Goal: Transaction & Acquisition: Book appointment/travel/reservation

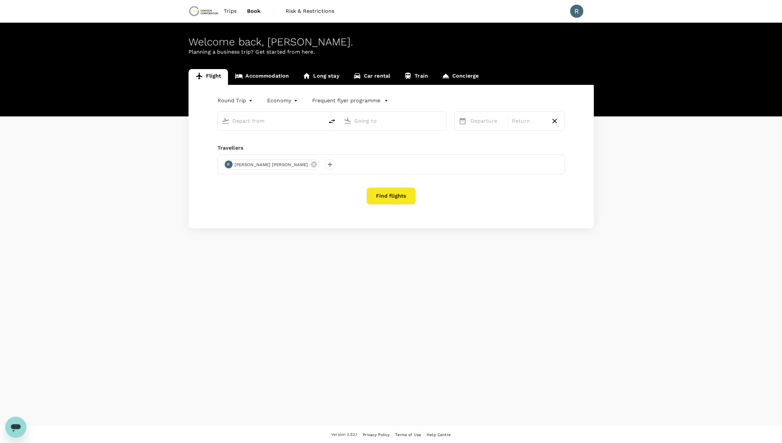
click at [208, 102] on div "Round Trip roundtrip" at bounding box center [229, 99] width 50 height 13
type input "oneway"
type input "Thunder Bay, Canada (any)"
type input "Toronto, Canada (any)"
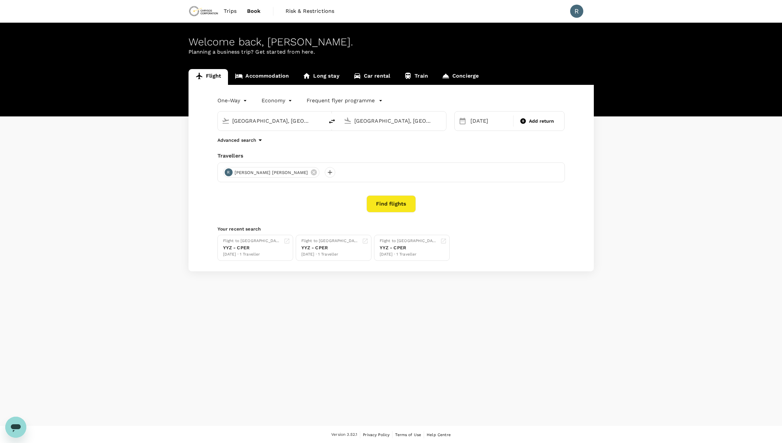
click at [247, 123] on input "Thunder Bay, Canada (any)" at bounding box center [271, 121] width 78 height 10
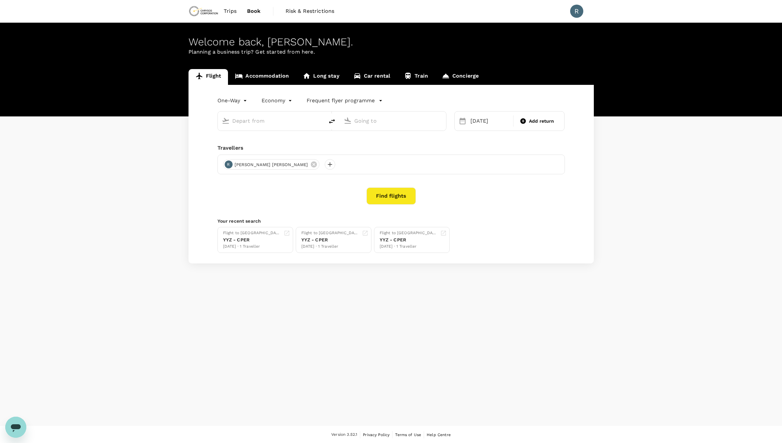
click at [247, 123] on input "text" at bounding box center [271, 121] width 78 height 10
type input "Thunder Bay, Canada (any)"
type input "Toronto, Canada (any)"
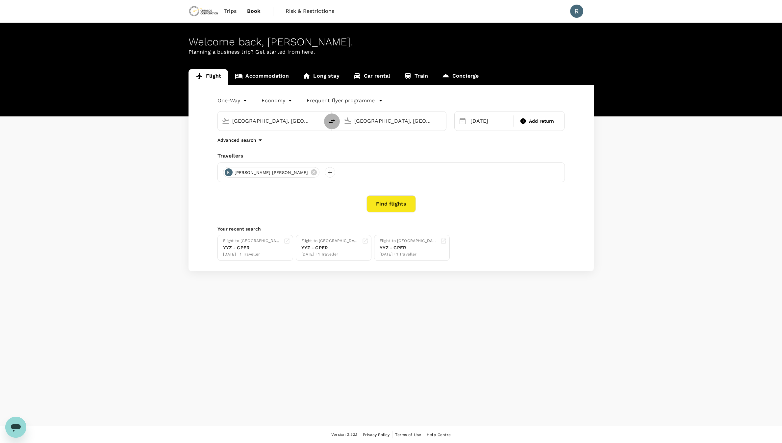
click at [330, 120] on icon "delete" at bounding box center [332, 121] width 8 height 8
type input "Toronto, Canada (any)"
click at [433, 123] on div "Thunder Bay, Canada (any)" at bounding box center [398, 121] width 88 height 11
click at [487, 140] on div "Advanced search" at bounding box center [391, 140] width 347 height 8
click at [399, 118] on input "Thunder Bay, Canada (any)" at bounding box center [393, 121] width 78 height 10
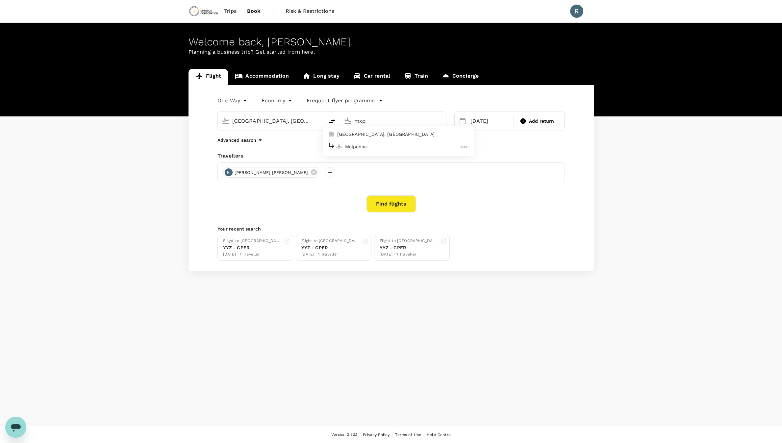
click at [378, 143] on p "Malpensa" at bounding box center [403, 146] width 116 height 7
click at [408, 117] on input "Malpensa (MXP)" at bounding box center [393, 121] width 78 height 10
type input "a"
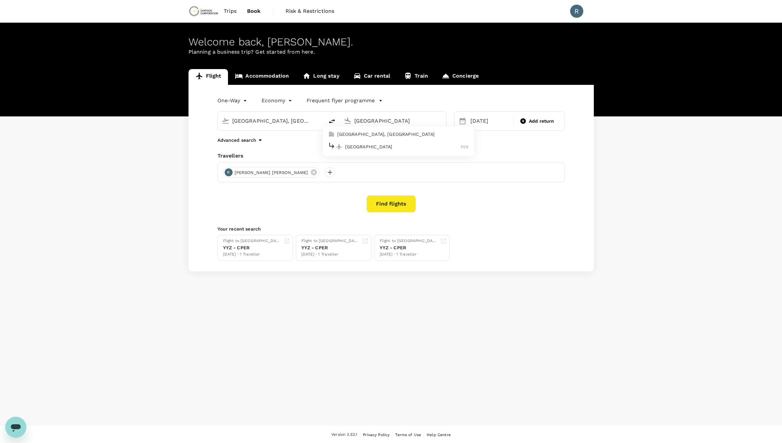
click at [363, 136] on p "Perth, Australia" at bounding box center [403, 134] width 132 height 7
type input "Perth, Australia (any)"
click at [387, 152] on div "Travellers" at bounding box center [391, 156] width 347 height 8
click at [475, 126] on div "20 Sep" at bounding box center [490, 121] width 44 height 13
click at [469, 201] on div "21" at bounding box center [468, 203] width 13 height 13
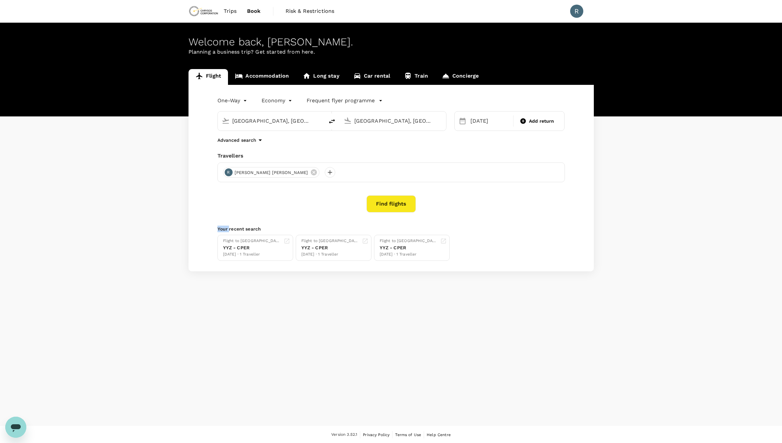
click at [469, 201] on div "Find flights" at bounding box center [391, 203] width 347 height 17
click at [479, 118] on div "[DATE]" at bounding box center [490, 121] width 44 height 13
click at [543, 190] on div "20" at bounding box center [543, 190] width 13 height 13
click at [541, 210] on div "Find flights" at bounding box center [391, 203] width 347 height 17
click at [400, 199] on button "Find flights" at bounding box center [391, 203] width 49 height 17
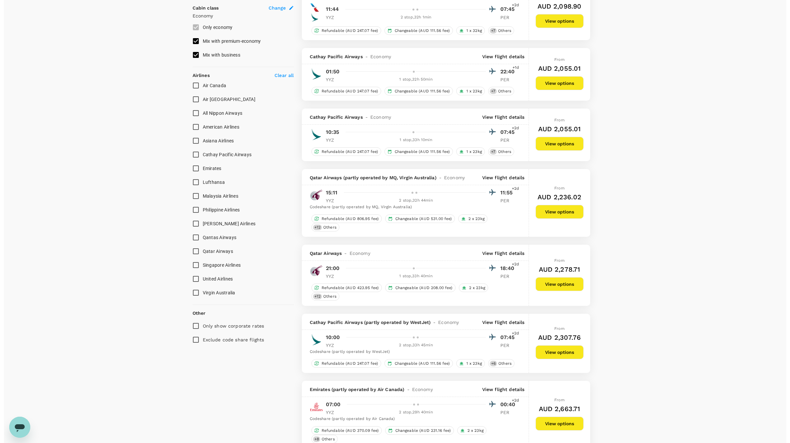
scroll to position [346, 0]
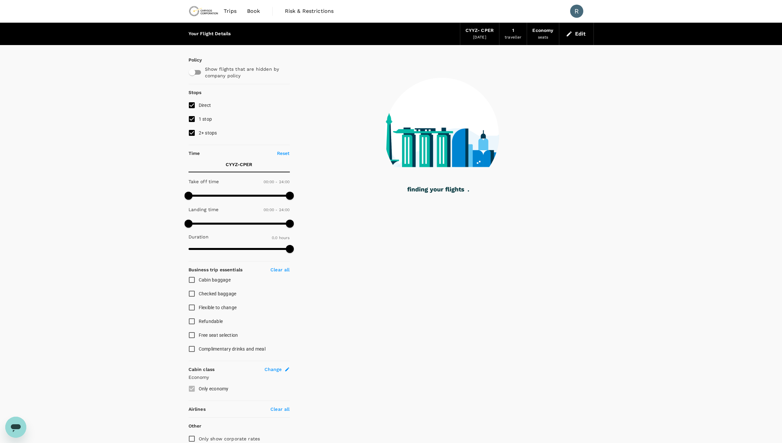
type input "2835"
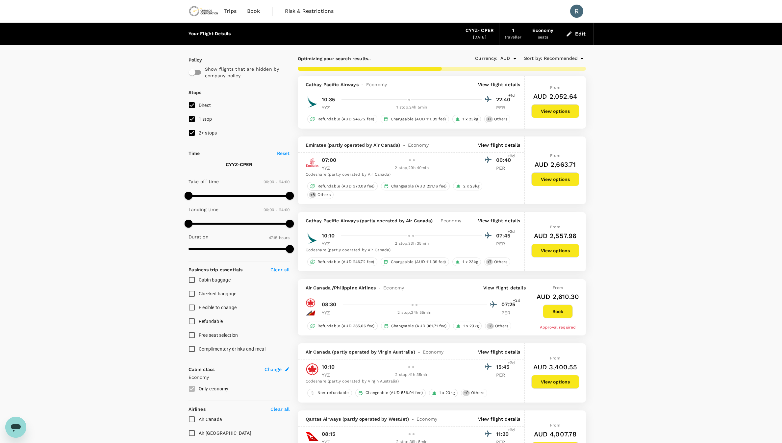
click at [253, 11] on span "Book" at bounding box center [253, 11] width 13 height 8
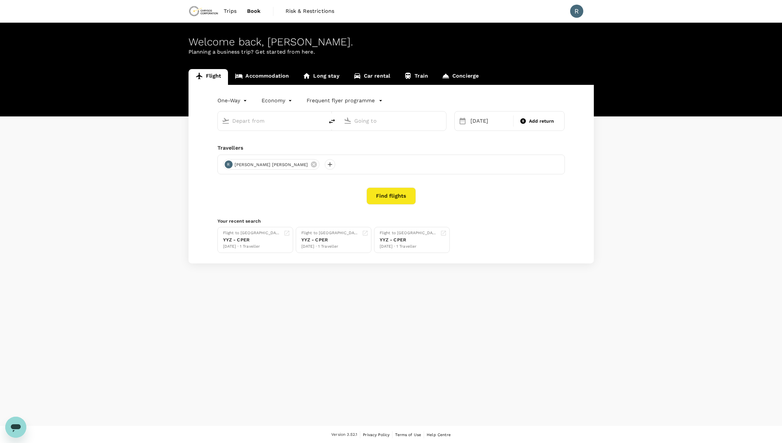
click at [231, 10] on span "Trips" at bounding box center [230, 11] width 13 height 8
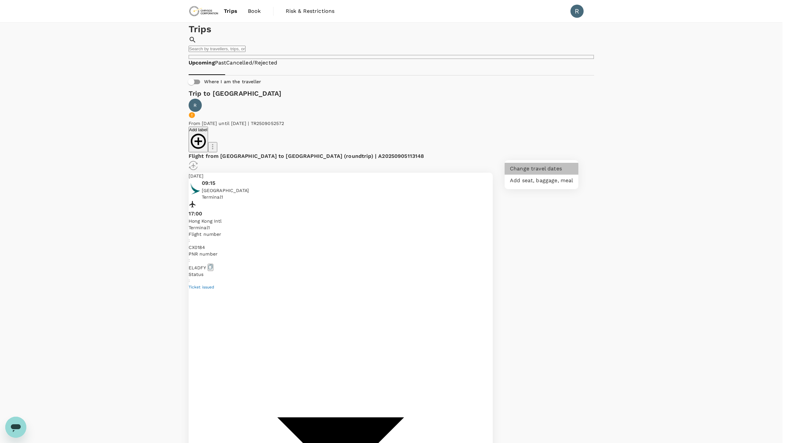
click at [563, 166] on li "Change travel dates" at bounding box center [541, 169] width 74 height 12
type input "DD/MM/YYYY"
click at [573, 201] on button "20" at bounding box center [569, 198] width 6 height 6
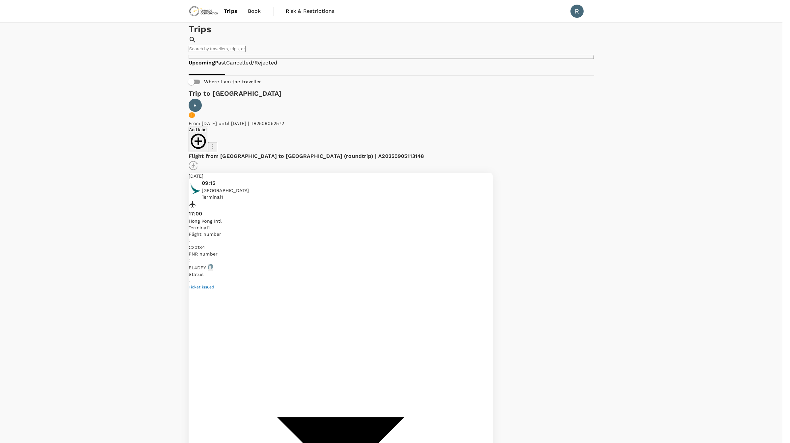
type input "20/09/2025"
click at [644, 157] on div at bounding box center [395, 221] width 790 height 443
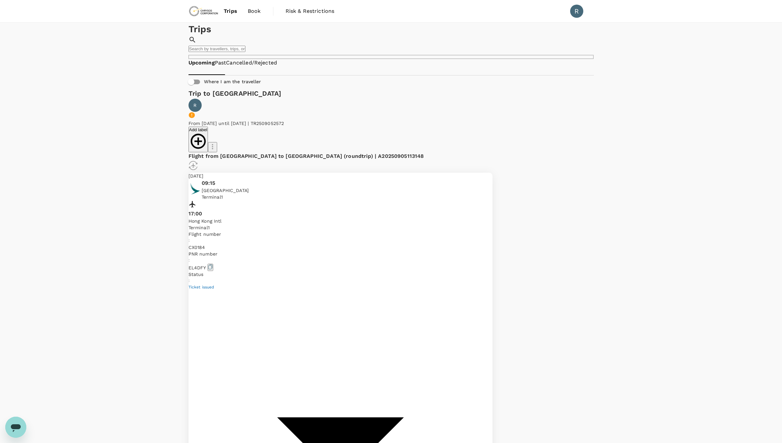
click at [273, 67] on link "Cancelled/Rejected" at bounding box center [251, 63] width 51 height 8
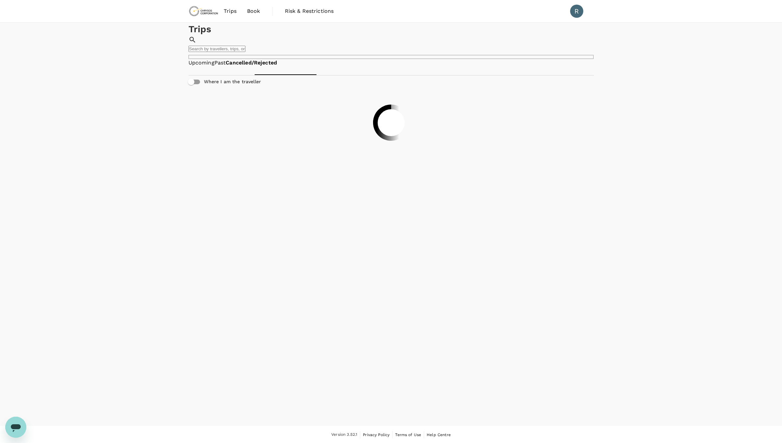
click at [228, 10] on span "Trips" at bounding box center [230, 11] width 13 height 8
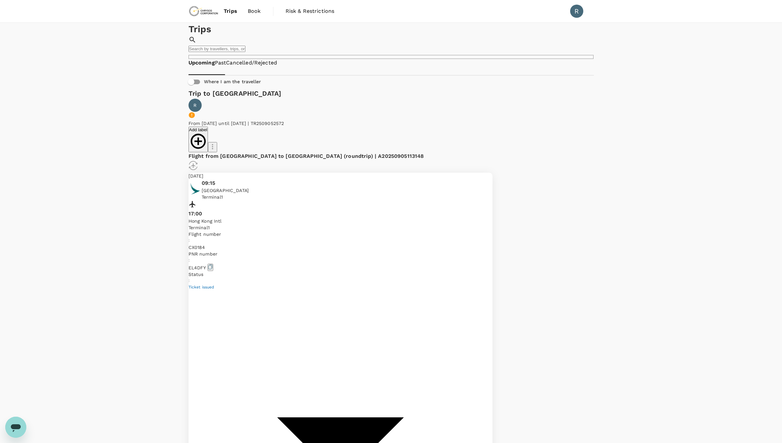
click at [255, 14] on span "Book" at bounding box center [254, 11] width 13 height 8
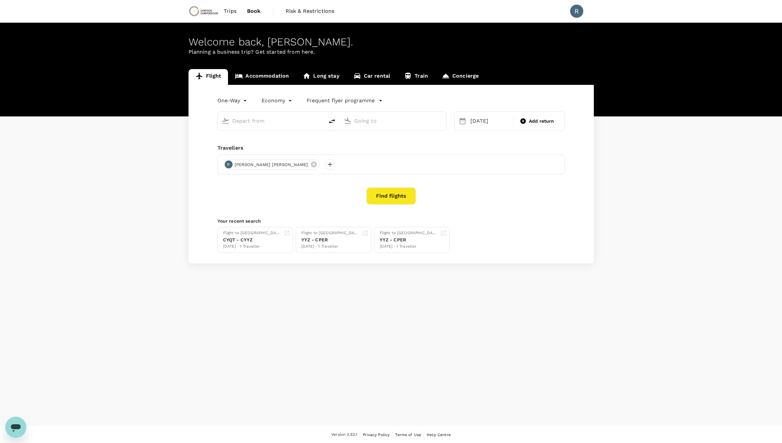
click at [290, 114] on div at bounding box center [275, 119] width 90 height 13
type input "Toronto, Canada (any)"
type input "Perth, Australia (any)"
type input "Toronto, Canada (any)"
type input "Perth, Australia (any)"
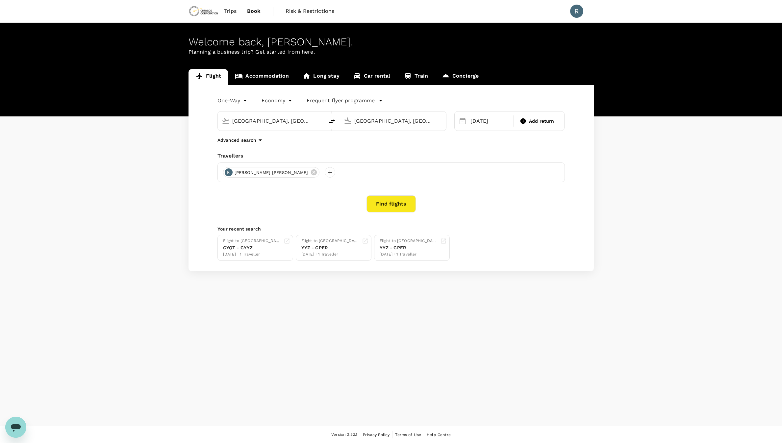
click at [284, 121] on input "Toronto, Canada (any)" at bounding box center [271, 121] width 78 height 10
click at [286, 122] on input "Toronto, Canada (any)" at bounding box center [271, 121] width 78 height 10
click at [295, 118] on input "thunder bay" at bounding box center [271, 121] width 78 height 10
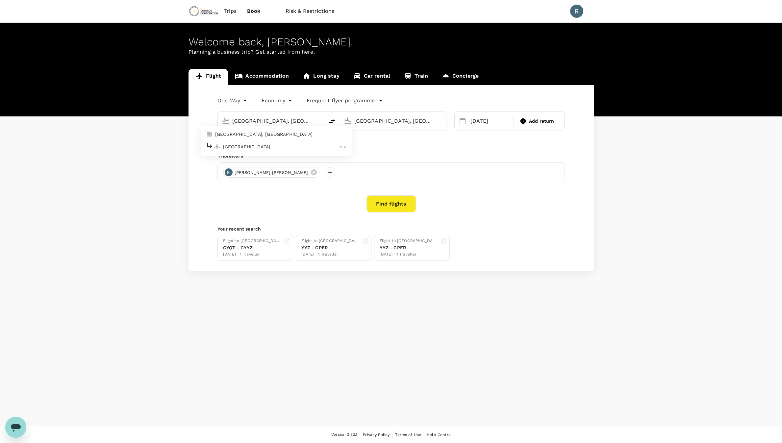
click at [479, 151] on div "One-Way oneway Economy economy Frequent flyer programme Toronto, Canada (any) P…" at bounding box center [391, 178] width 405 height 187
click at [311, 118] on div "Toronto, Canada (any)" at bounding box center [276, 121] width 88 height 11
click at [301, 120] on input "Toronto, Canada (any)" at bounding box center [271, 121] width 78 height 10
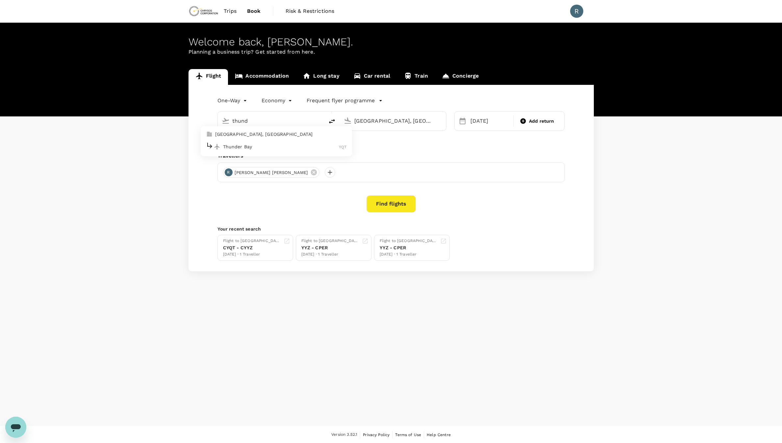
click at [261, 144] on p "Thunder Bay" at bounding box center [281, 146] width 116 height 7
type input "Thunder Bay (YQT)"
click at [421, 120] on input "Perth, Australia (any)" at bounding box center [393, 121] width 78 height 10
click at [396, 142] on div "Toronto Pearson Intl YYZ" at bounding box center [398, 146] width 141 height 10
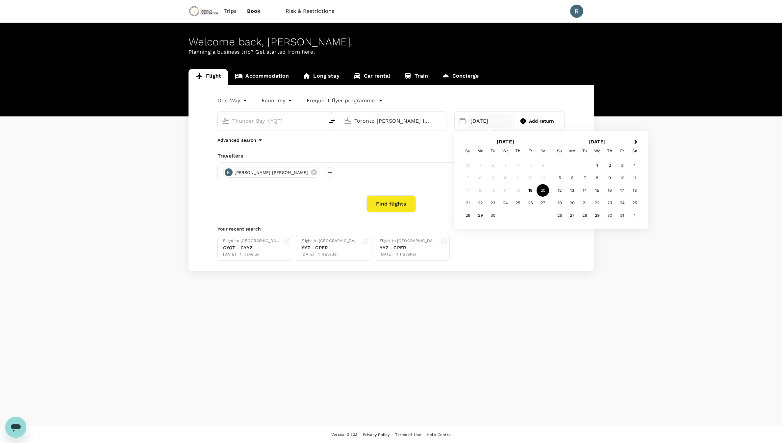
type input "Toronto Pearson Intl (YYZ)"
click at [541, 191] on div "20" at bounding box center [543, 190] width 13 height 13
click at [398, 198] on button "Find flights" at bounding box center [391, 203] width 49 height 17
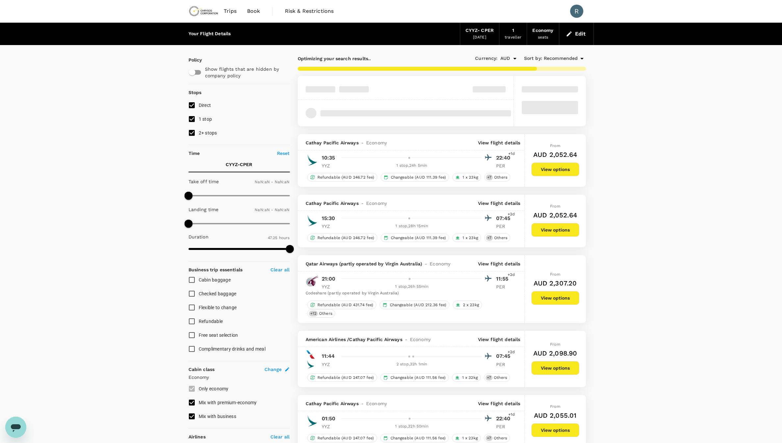
type input "1440"
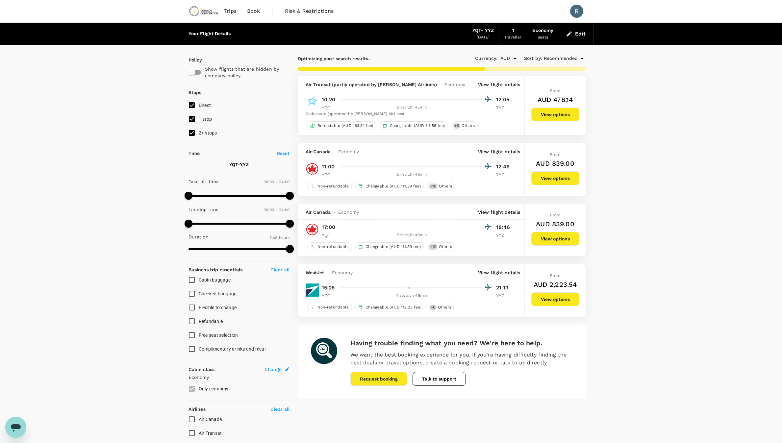
type input "388"
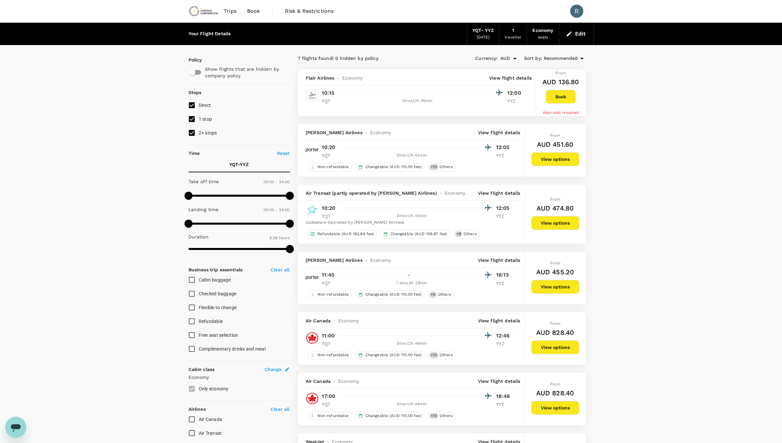
click at [678, 161] on div "Your Flight Details YQT - YYZ 20 Sep 2025 1 traveller Economy seats Edit Policy…" at bounding box center [391, 313] width 782 height 580
click at [641, 141] on div "Your Flight Details YQT - YYZ 20 Sep 2025 1 traveller Economy seats Edit Policy…" at bounding box center [391, 313] width 782 height 580
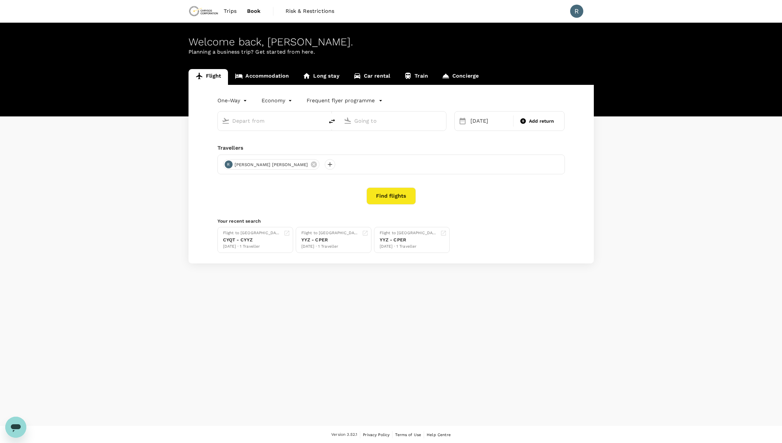
type input "Thunder Bay (YQT)"
type input "Toronto Pearson Intl (YYZ)"
type input "Thunder Bay (YQT)"
type input "Toronto Pearson Intl (YYZ)"
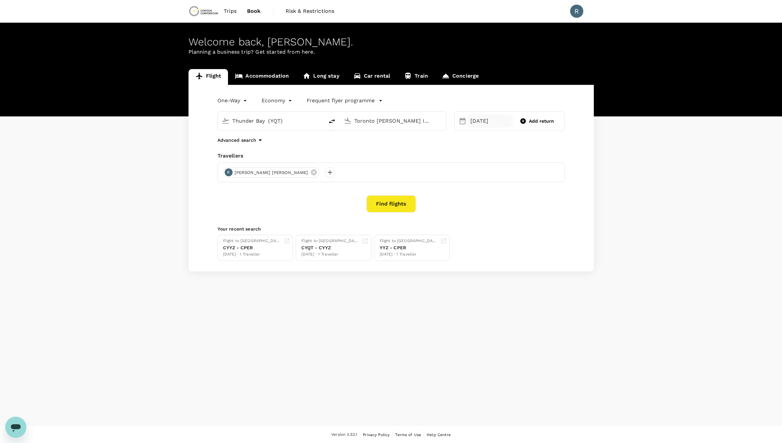
click at [491, 123] on div "20 Sep" at bounding box center [490, 121] width 44 height 13
click at [531, 190] on div "19" at bounding box center [530, 190] width 13 height 13
click at [402, 203] on button "Find flights" at bounding box center [391, 203] width 49 height 17
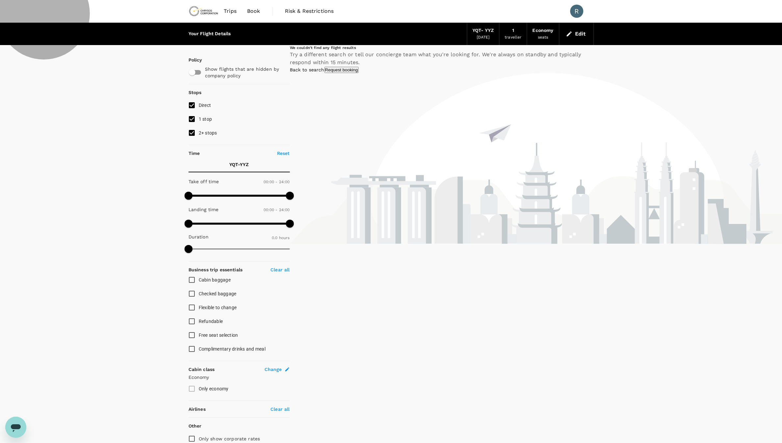
click at [324, 72] on link "Back to search" at bounding box center [307, 69] width 35 height 5
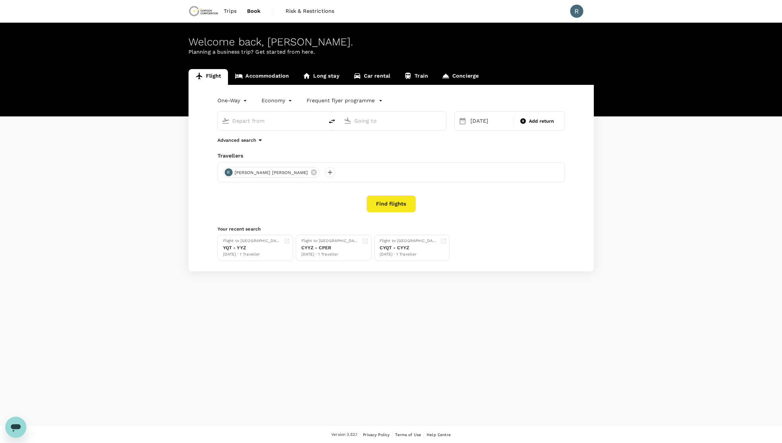
type input "Thunder Bay (YQT)"
type input "Toronto [PERSON_NAME] Intl (YYZ)"
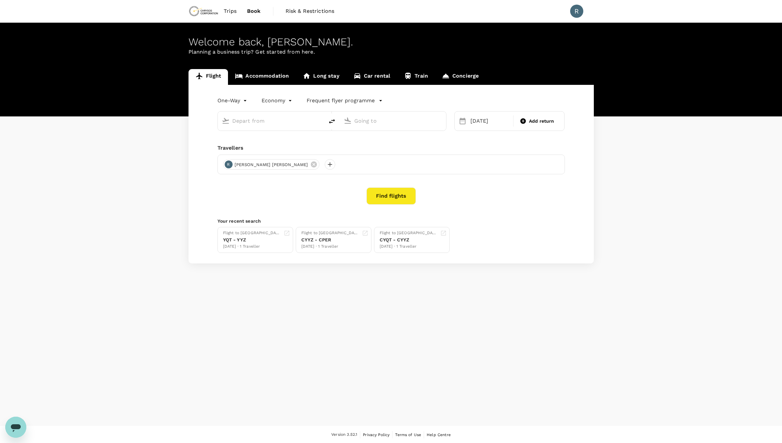
type input "Thunder Bay (YQT)"
type input "Toronto [PERSON_NAME] Intl (YYZ)"
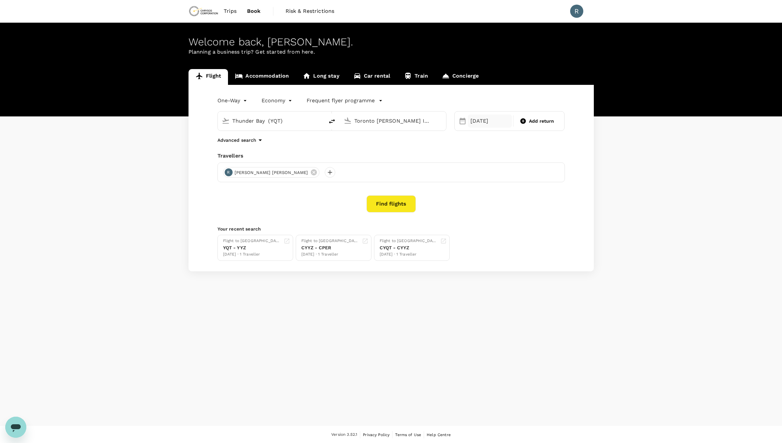
click at [497, 118] on div "19 Sep" at bounding box center [490, 121] width 44 height 13
click at [469, 204] on div "21" at bounding box center [468, 203] width 13 height 13
click at [413, 203] on button "Find flights" at bounding box center [391, 203] width 49 height 17
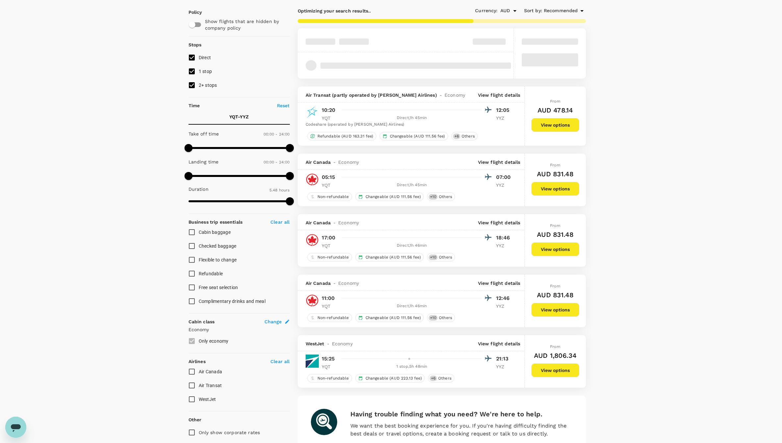
scroll to position [49, 0]
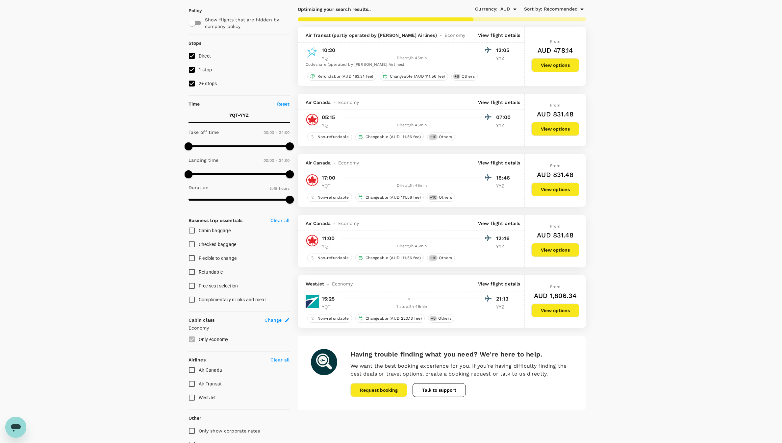
type input "388"
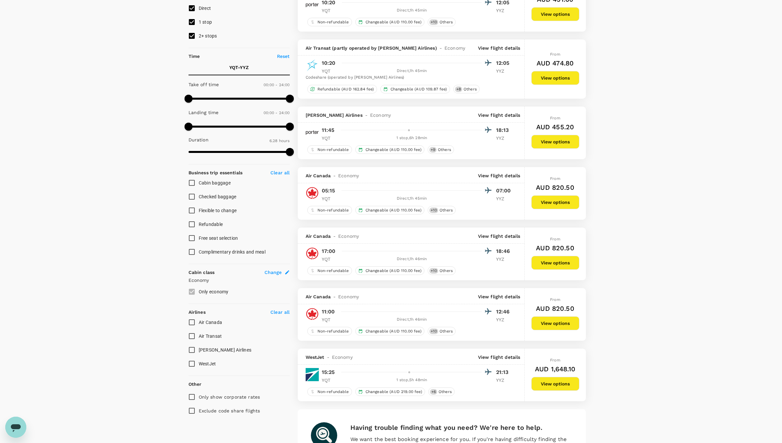
scroll to position [99, 0]
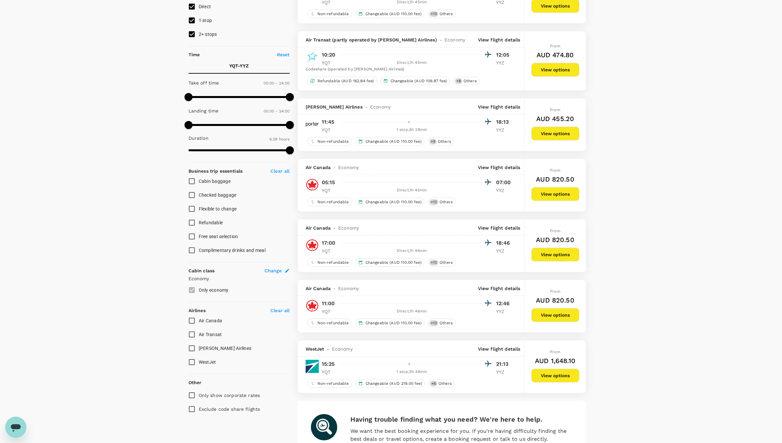
click at [704, 230] on div "Your Flight Details YQT - YYZ 21 Sep 2025 1 traveller Economy seats Edit Policy…" at bounding box center [391, 217] width 782 height 586
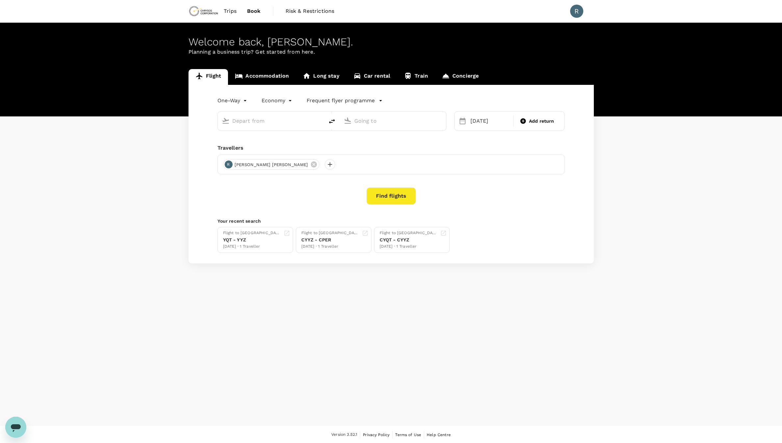
type input "Thunder Bay (YQT)"
type input "Toronto [PERSON_NAME] Intl (YYZ)"
type input "Thunder Bay (YQT)"
type input "Toronto Pearson Intl (YYZ)"
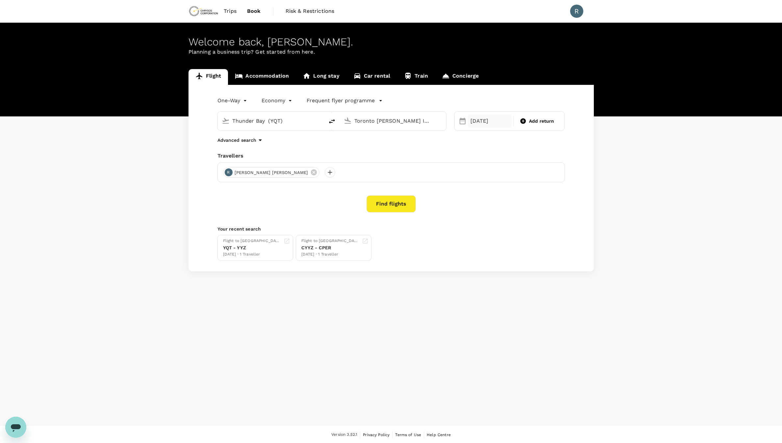
click at [479, 120] on div "21 Sep" at bounding box center [490, 121] width 44 height 13
click at [467, 204] on div "21" at bounding box center [468, 203] width 13 height 13
click at [408, 201] on button "Find flights" at bounding box center [391, 203] width 49 height 17
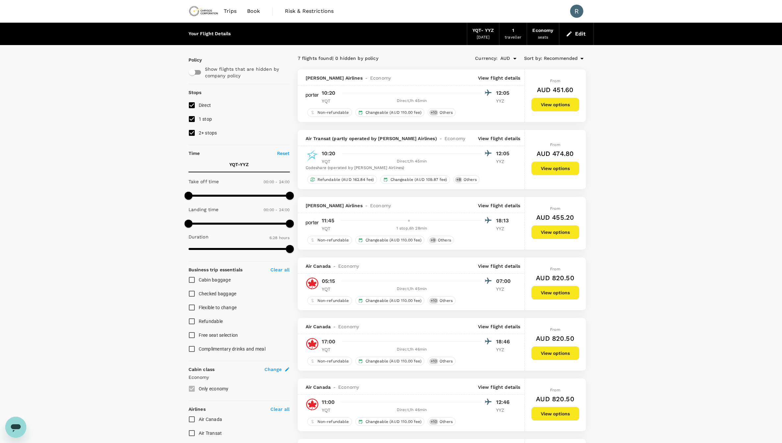
click at [479, 31] on div "YQT - YYZ" at bounding box center [483, 30] width 21 height 7
click at [483, 34] on div "21 Sep 2025" at bounding box center [483, 37] width 13 height 7
click at [485, 34] on div "YQT - YYZ" at bounding box center [483, 30] width 21 height 7
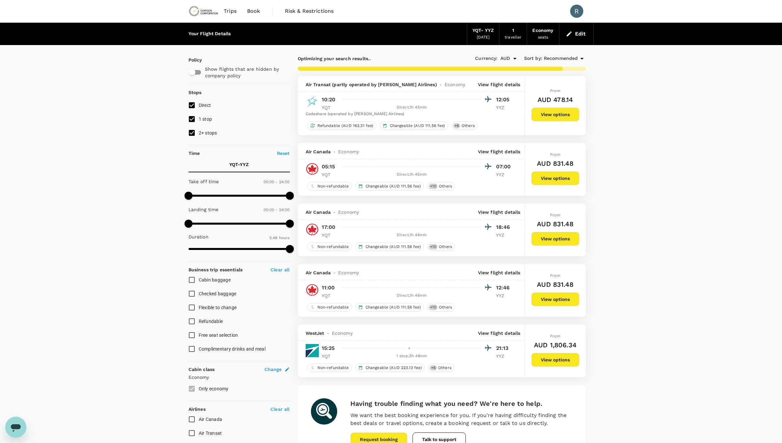
type input "388"
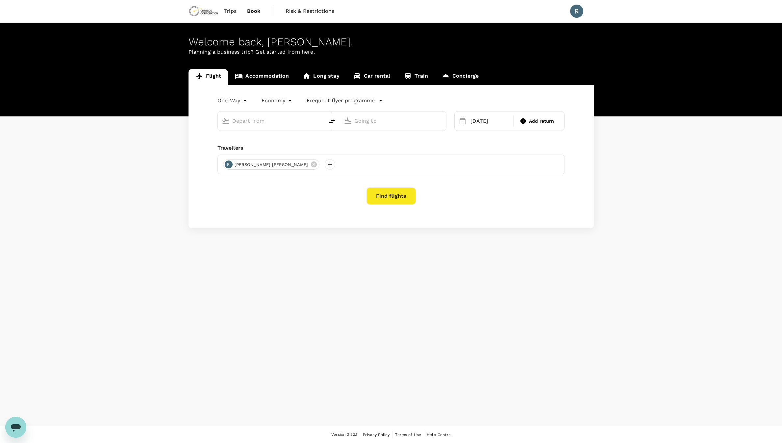
type input "Thunder Bay (YQT)"
type input "Toronto [PERSON_NAME] Intl (YYZ)"
type input "Thunder Bay (YQT)"
type input "Toronto [PERSON_NAME] Intl (YYZ)"
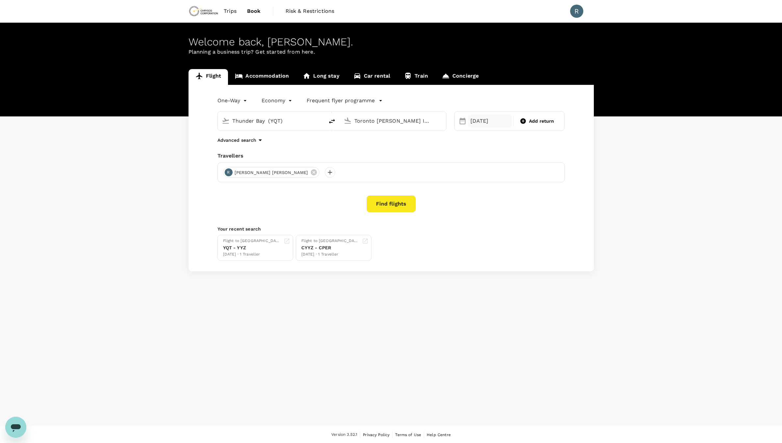
click at [479, 118] on div "[DATE]" at bounding box center [490, 121] width 44 height 13
click at [400, 203] on button "Find flights" at bounding box center [391, 203] width 49 height 17
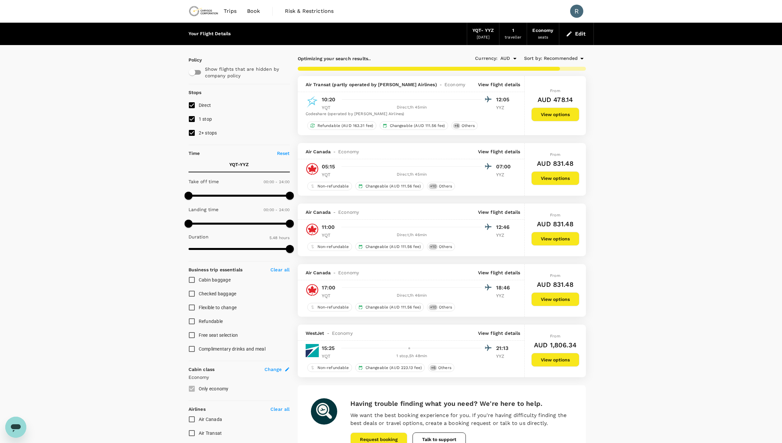
type input "388"
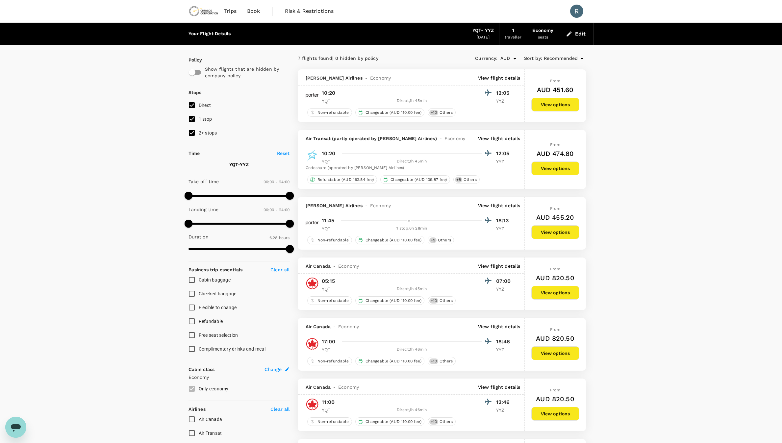
click at [544, 106] on button "View options" at bounding box center [555, 105] width 48 height 14
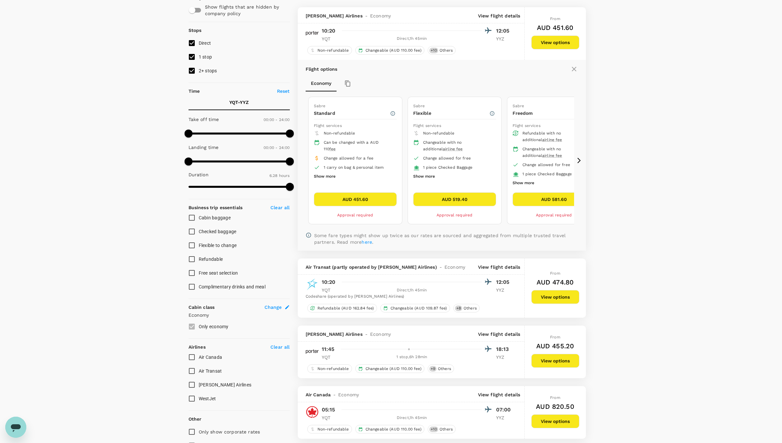
scroll to position [69, 0]
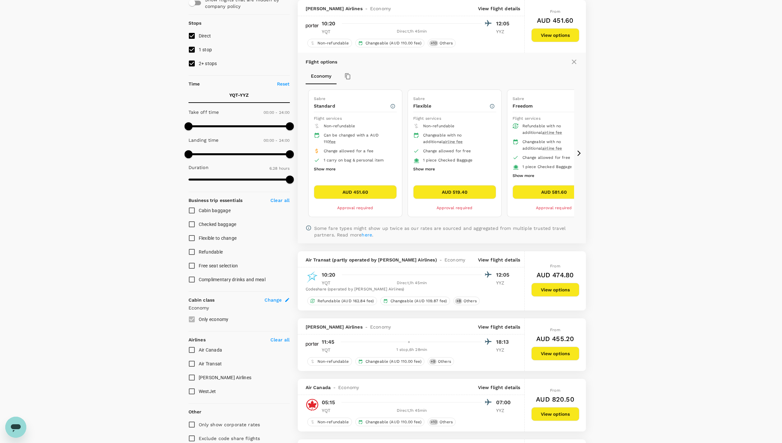
click at [326, 168] on button "Show more" at bounding box center [325, 169] width 22 height 9
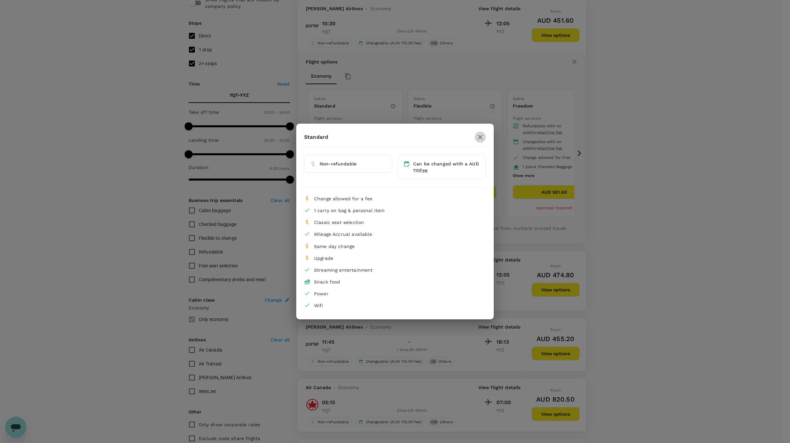
click at [479, 135] on icon "button" at bounding box center [480, 137] width 8 height 8
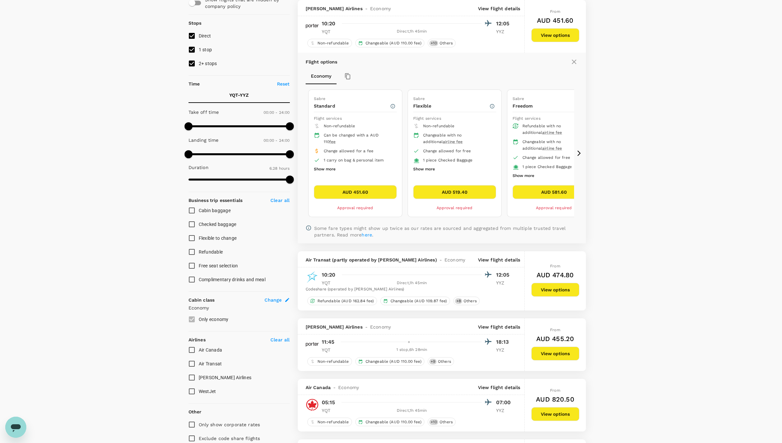
click at [578, 151] on icon at bounding box center [579, 154] width 3 height 6
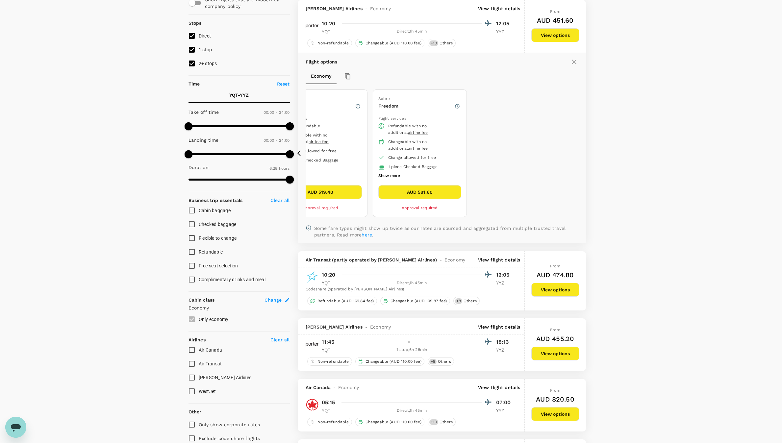
click at [298, 156] on icon at bounding box center [300, 153] width 7 height 7
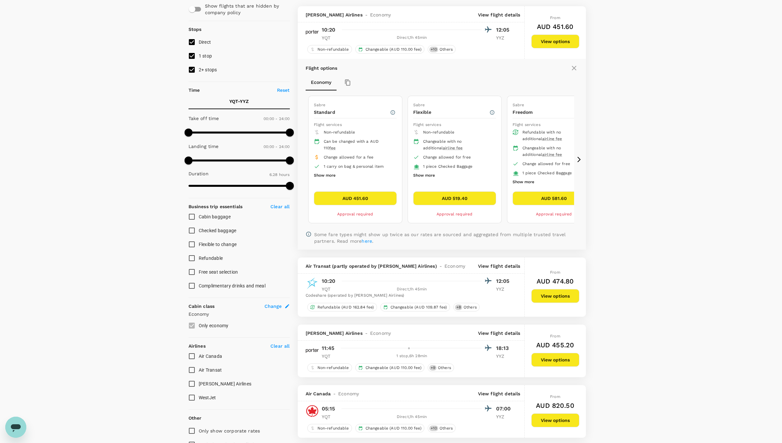
scroll to position [20, 0]
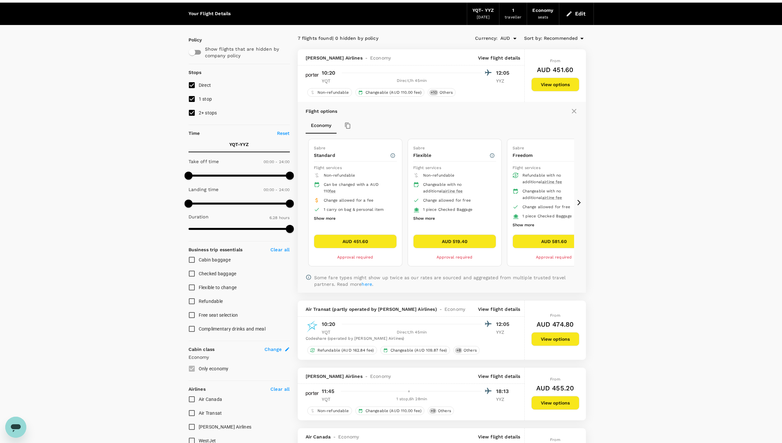
click at [547, 342] on button "View options" at bounding box center [555, 339] width 48 height 14
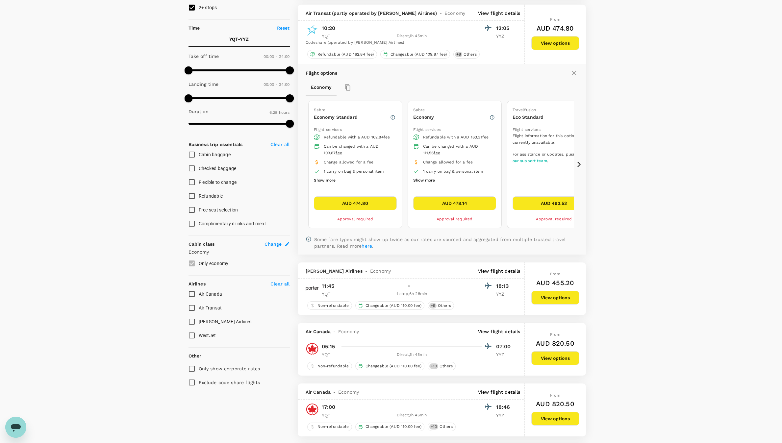
scroll to position [148, 0]
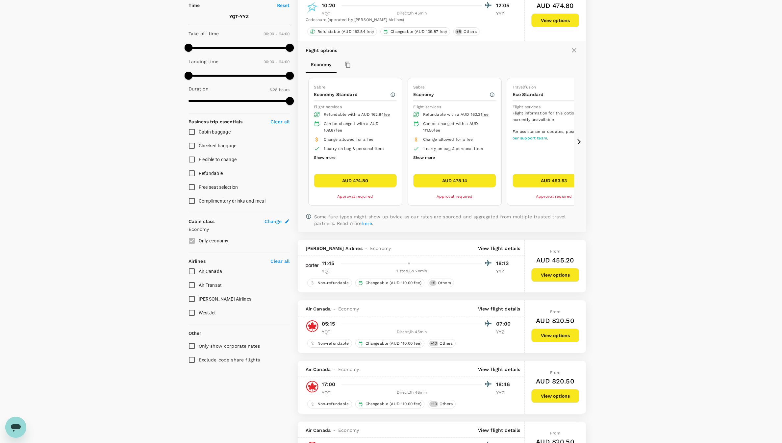
click at [336, 157] on ul "Refundable with a AUD 162.84 fee Can be changed with a AUD 109.87 fee Change al…" at bounding box center [355, 136] width 83 height 52
click at [326, 157] on button "Show more" at bounding box center [325, 158] width 22 height 9
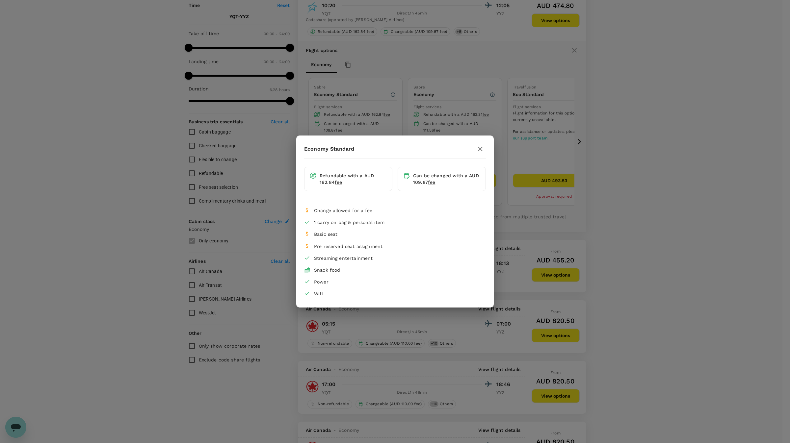
click at [478, 150] on icon "button" at bounding box center [480, 149] width 8 height 8
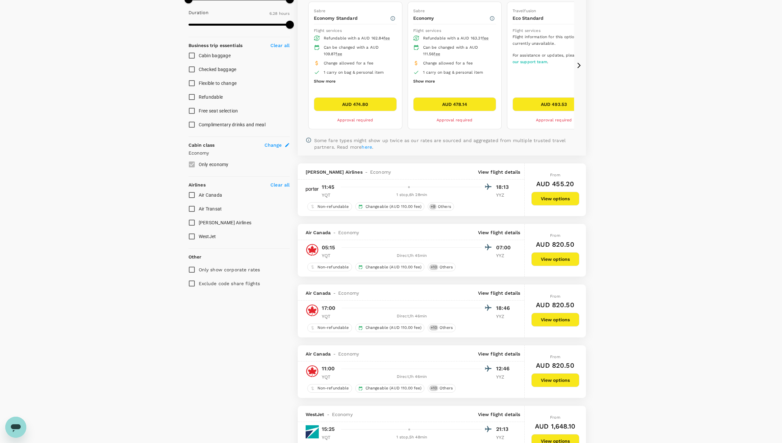
scroll to position [247, 0]
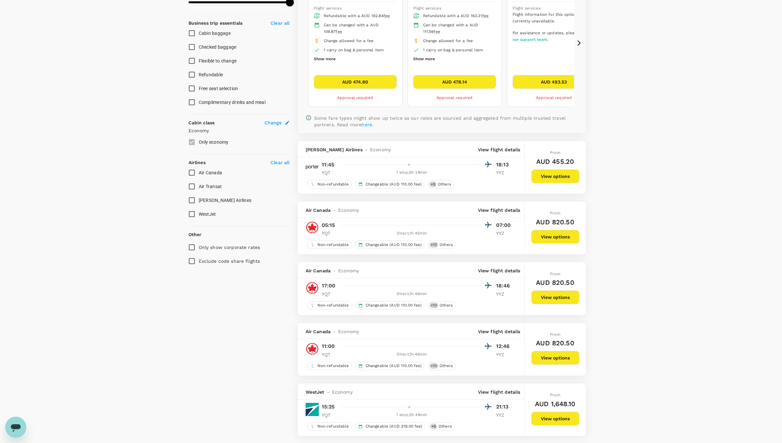
click at [535, 360] on button "View options" at bounding box center [555, 358] width 48 height 14
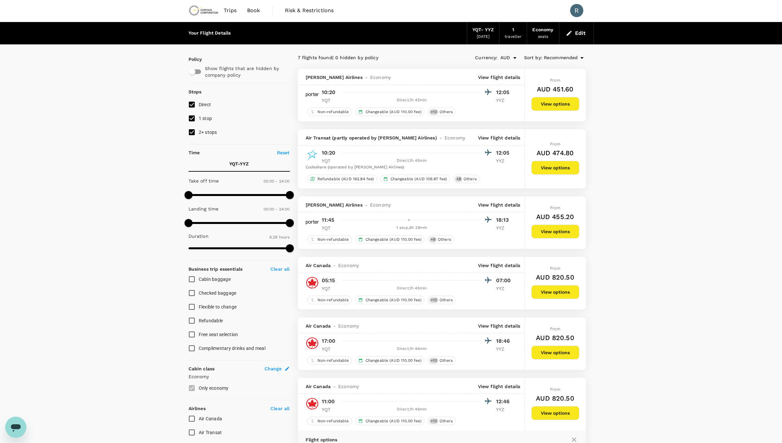
scroll to position [0, 0]
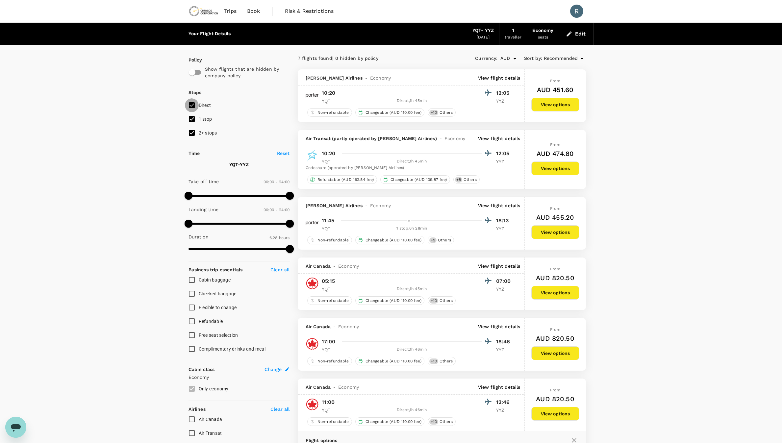
click at [192, 104] on input "Direct" at bounding box center [192, 105] width 14 height 14
checkbox input "false"
click at [195, 115] on input "1 stop" at bounding box center [192, 119] width 14 height 14
checkbox input "false"
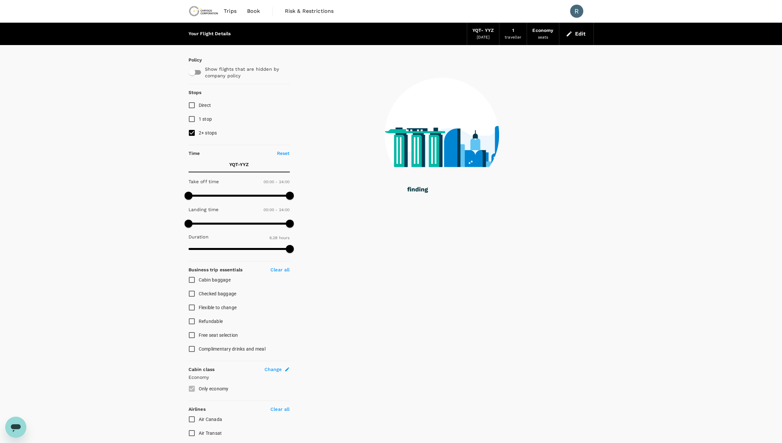
click at [193, 129] on input "2+ stops" at bounding box center [192, 133] width 14 height 14
checkbox input "false"
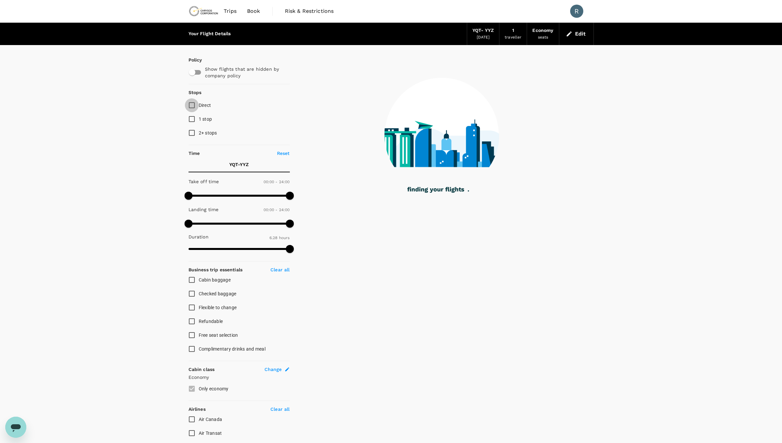
click at [193, 104] on input "Direct" at bounding box center [192, 105] width 14 height 14
checkbox input "true"
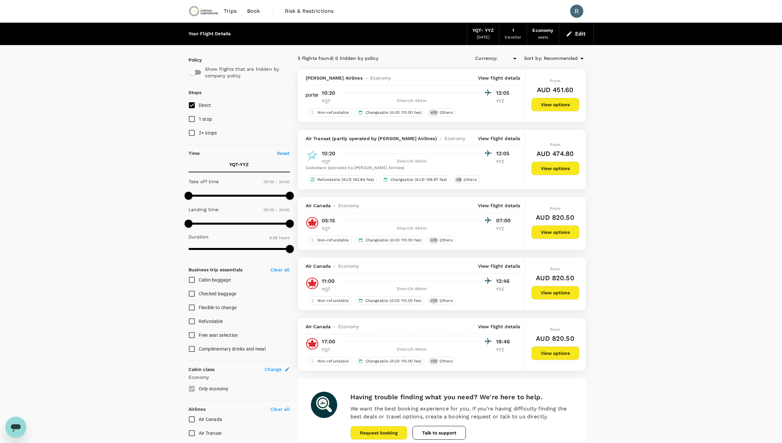
type input "AUD"
click at [566, 291] on button "View options" at bounding box center [555, 293] width 48 height 14
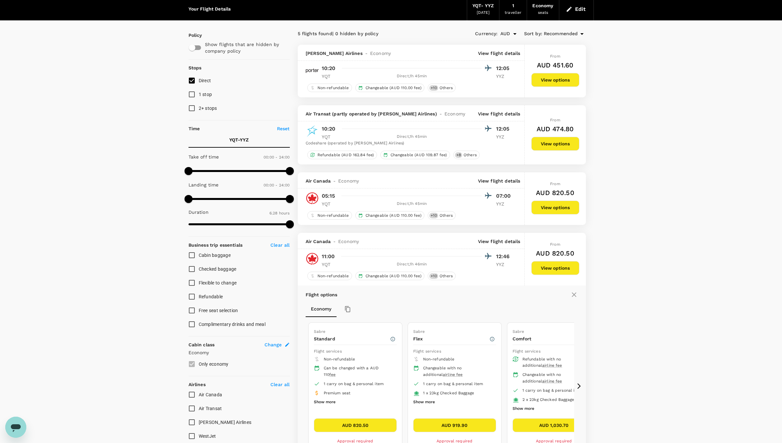
scroll to position [6, 0]
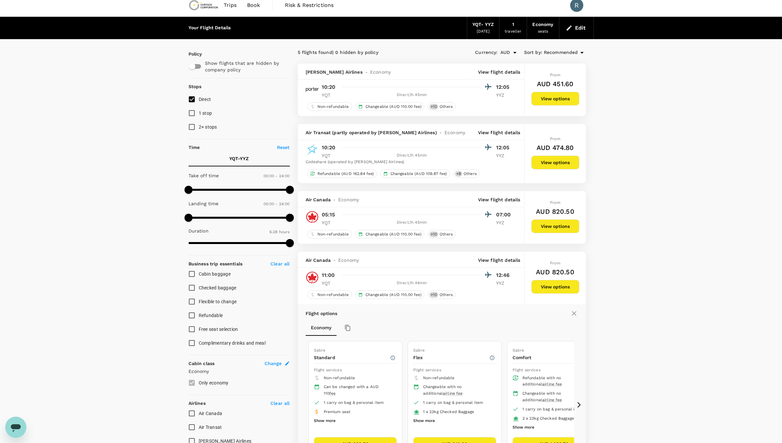
click at [550, 97] on button "View options" at bounding box center [555, 99] width 48 height 14
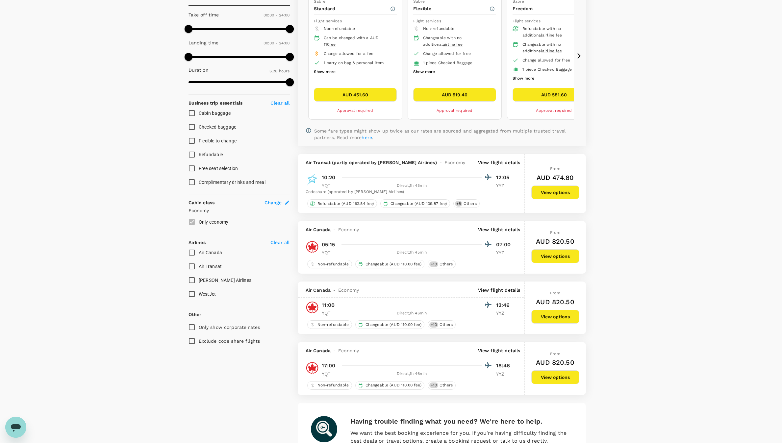
scroll to position [168, 0]
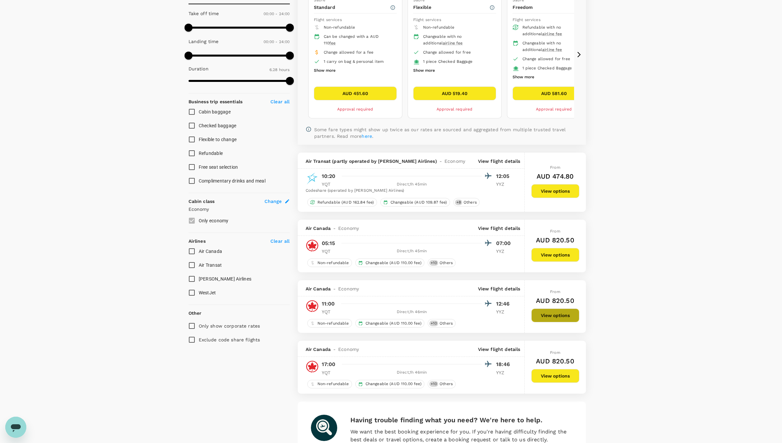
click at [547, 314] on button "View options" at bounding box center [555, 316] width 48 height 14
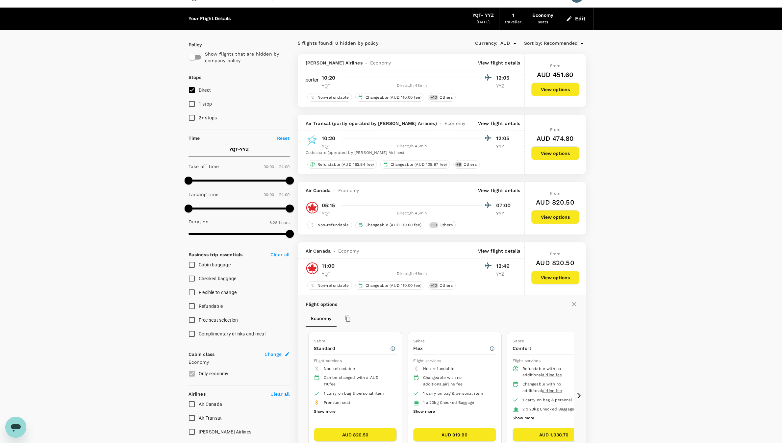
scroll to position [6, 0]
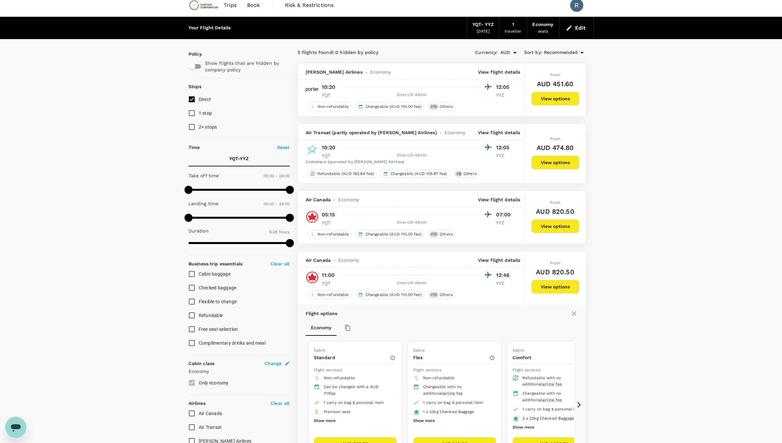
click at [552, 163] on button "View options" at bounding box center [555, 163] width 48 height 14
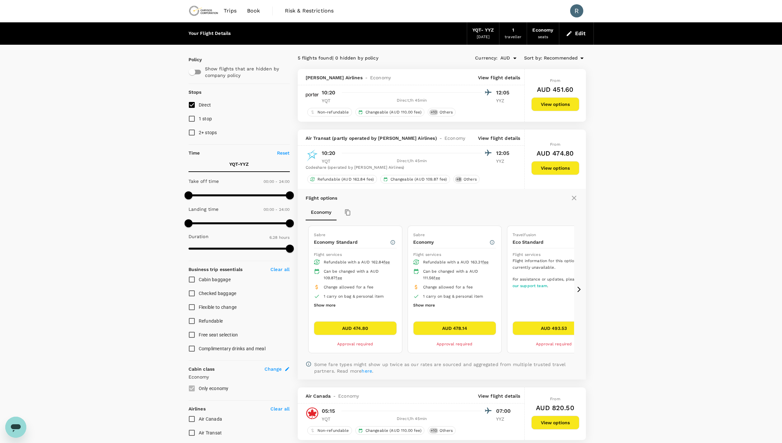
scroll to position [0, 0]
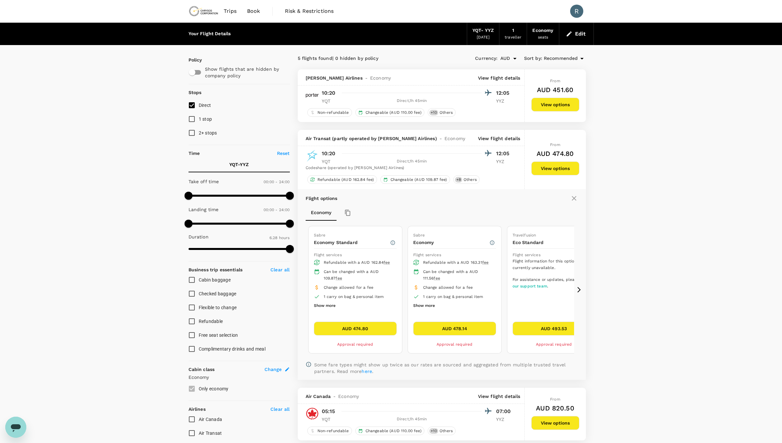
click at [481, 33] on div "YQT - YYZ" at bounding box center [483, 30] width 21 height 7
click at [285, 31] on div "Your Flight Details YQT - YYZ 21 Sep 2025 1 traveller Economy seats Edit" at bounding box center [391, 34] width 405 height 22
click at [484, 34] on div "YQT - YYZ" at bounding box center [483, 30] width 21 height 7
click at [233, 12] on span "Trips" at bounding box center [230, 11] width 13 height 8
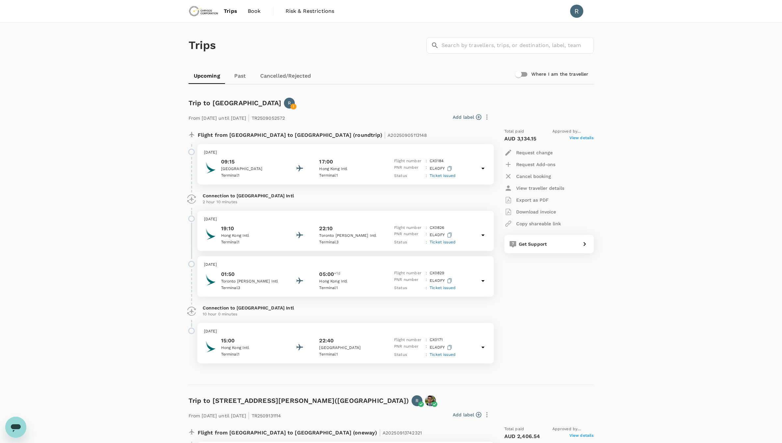
click at [260, 12] on span "Book" at bounding box center [254, 11] width 13 height 8
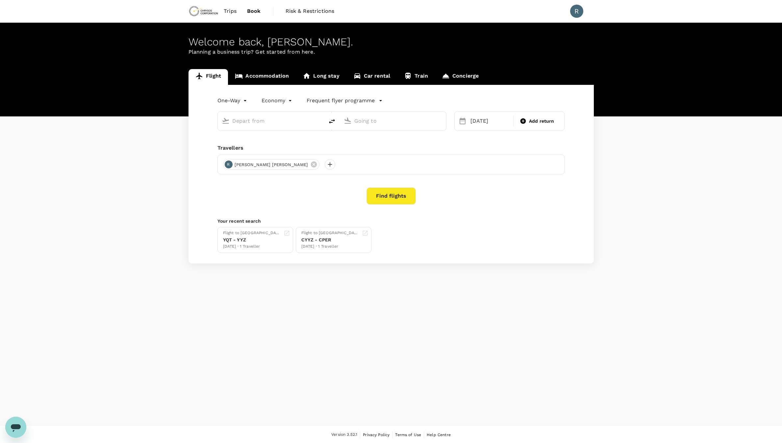
type input "Thunder Bay (YQT)"
type input "Toronto Pearson Intl (YYZ)"
type input "Thunder Bay (YQT)"
type input "Toronto Pearson Intl (YYZ)"
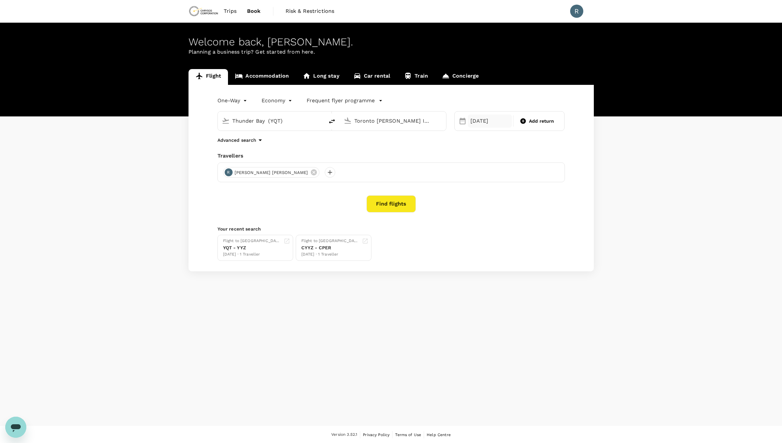
click at [489, 123] on div "[DATE]" at bounding box center [490, 121] width 44 height 13
click at [484, 203] on div "22" at bounding box center [480, 203] width 13 height 13
click at [397, 201] on button "Find flights" at bounding box center [391, 203] width 49 height 17
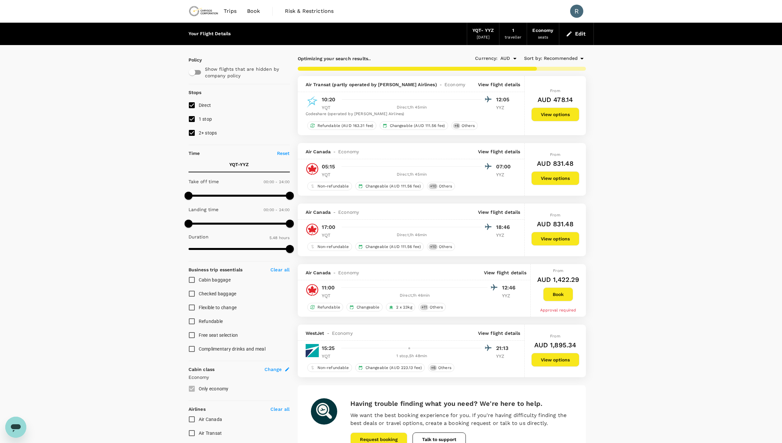
type input "388"
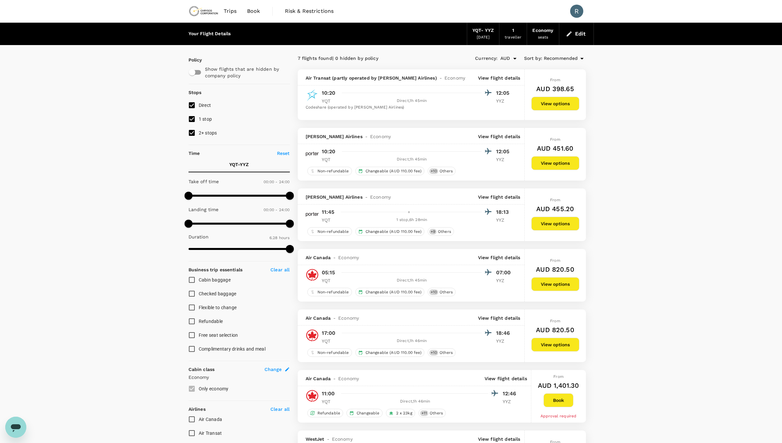
click at [253, 11] on span "Book" at bounding box center [253, 11] width 13 height 8
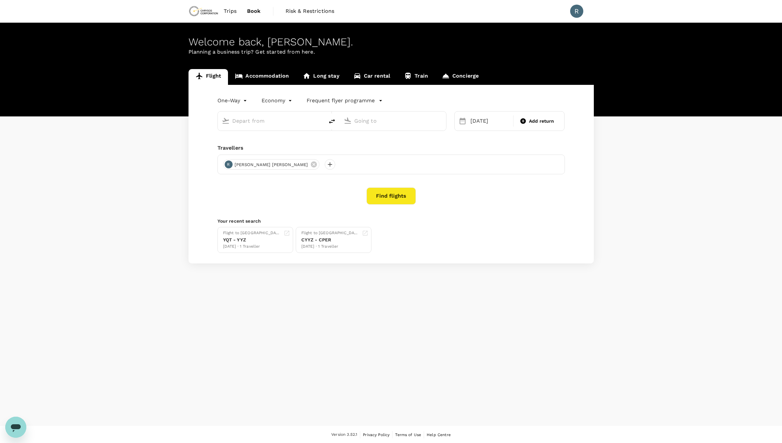
type input "Thunder Bay (YQT)"
type input "Toronto Pearson Intl (YYZ)"
click at [474, 125] on div "[DATE]" at bounding box center [490, 121] width 44 height 13
type input "Thunder Bay (YQT)"
type input "Toronto Pearson Intl (YYZ)"
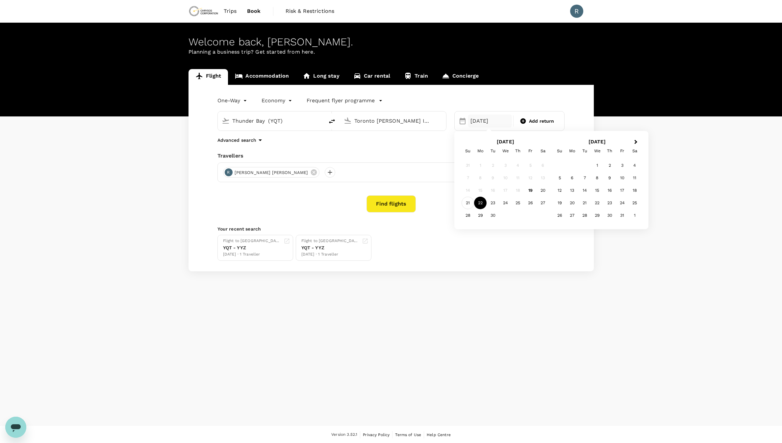
click at [469, 202] on div "21" at bounding box center [468, 203] width 13 height 13
click at [380, 200] on button "Find flights" at bounding box center [391, 203] width 49 height 17
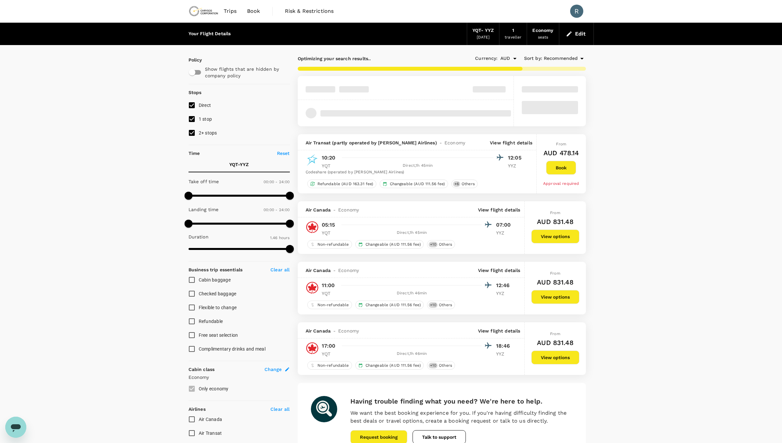
click at [656, 212] on div "Your Flight Details YQT - YYZ 21 Sep 2025 1 traveller Economy seats Edit Policy…" at bounding box center [391, 261] width 782 height 476
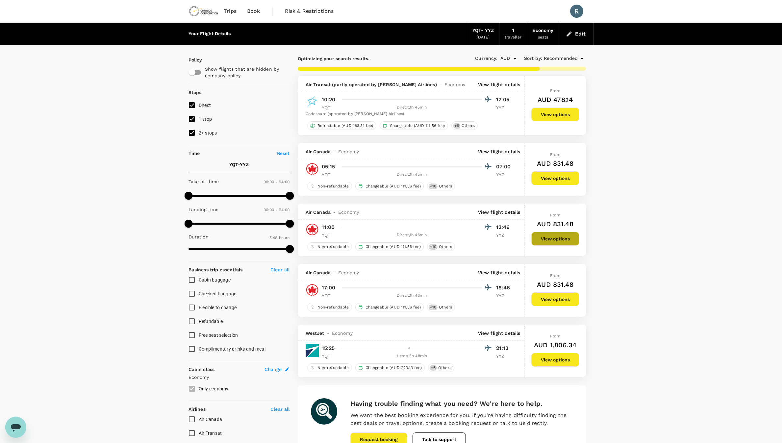
click at [547, 242] on button "View options" at bounding box center [555, 239] width 48 height 14
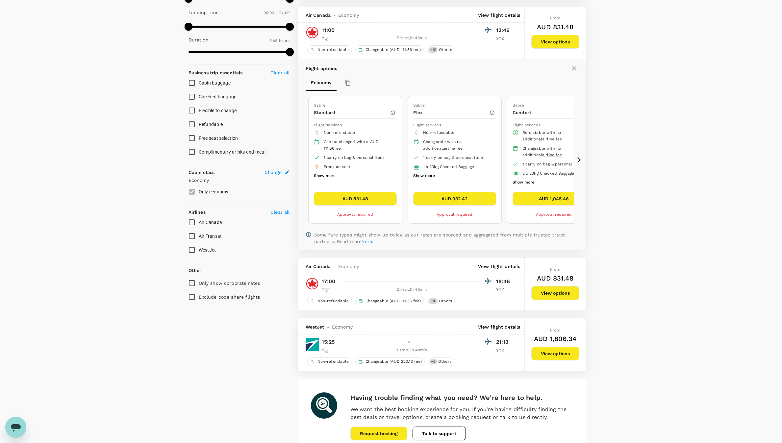
scroll to position [204, 0]
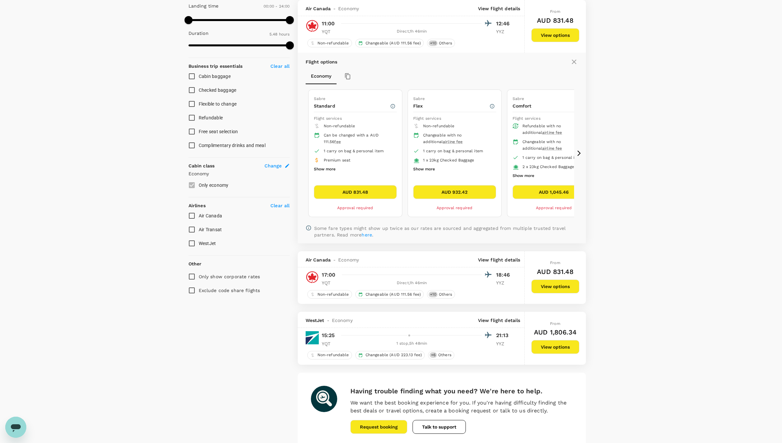
type input "388"
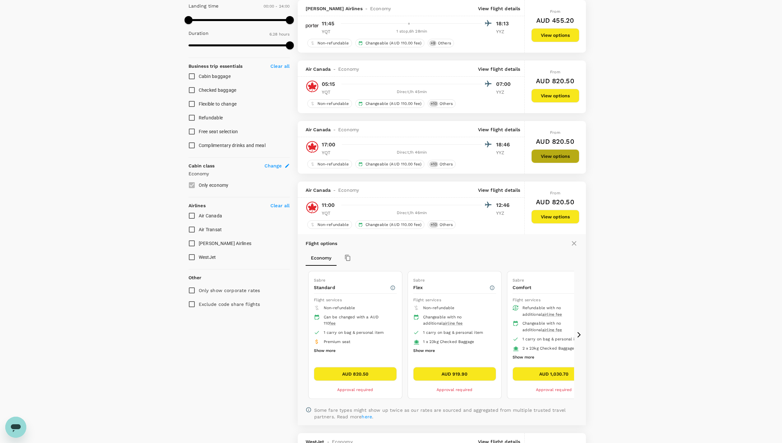
click at [553, 155] on button "View options" at bounding box center [555, 156] width 48 height 14
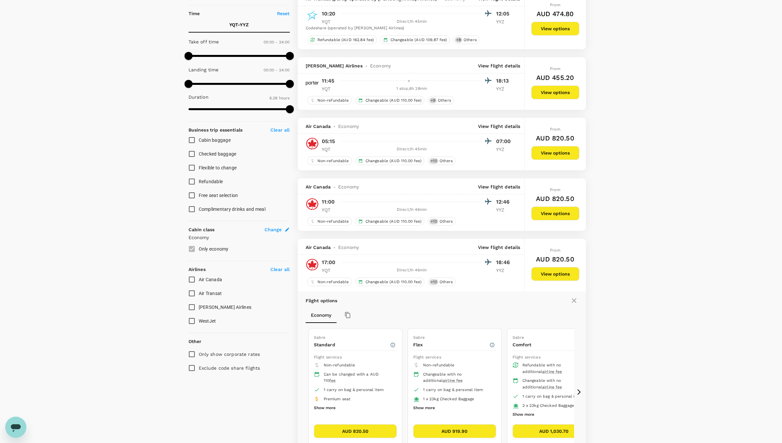
scroll to position [127, 0]
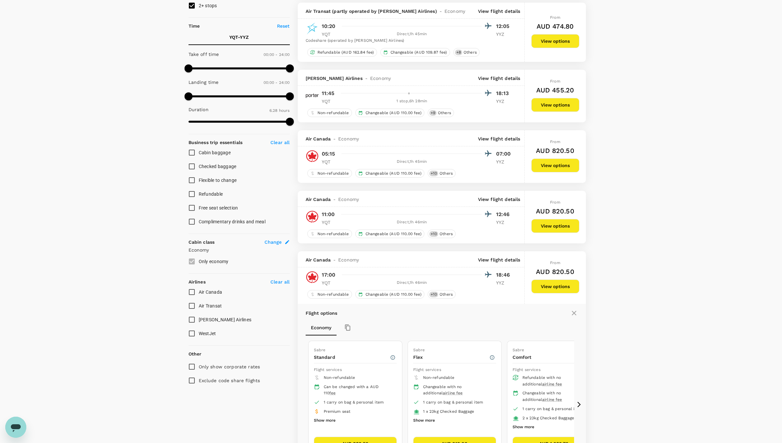
click at [552, 230] on button "View options" at bounding box center [555, 226] width 48 height 14
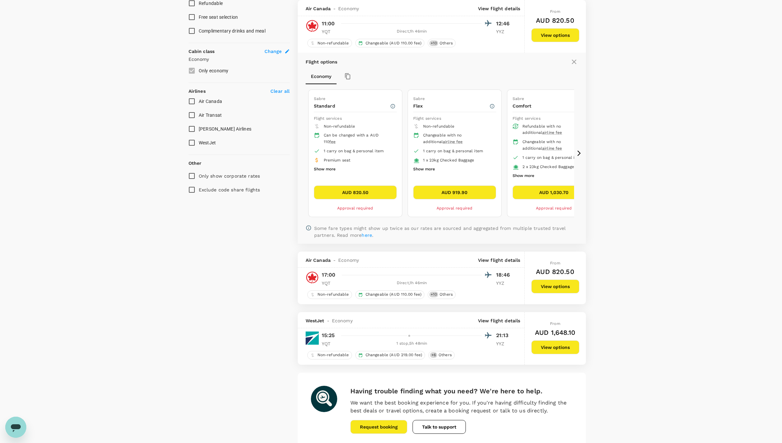
click at [446, 195] on button "AUD 919.90" at bounding box center [454, 193] width 83 height 14
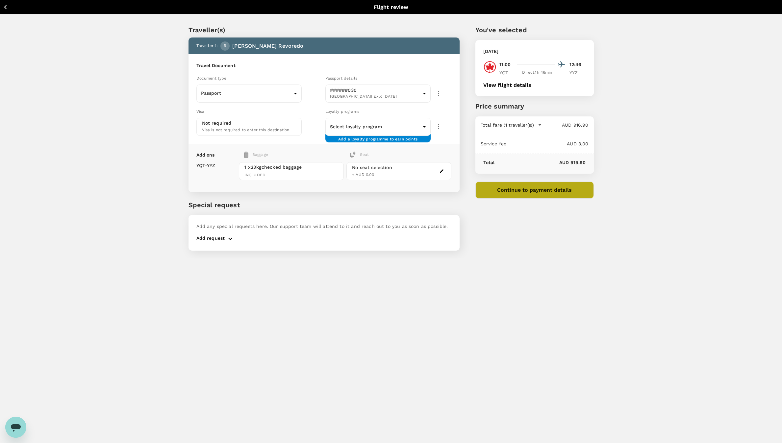
click at [505, 196] on button "Continue to payment details" at bounding box center [534, 190] width 118 height 17
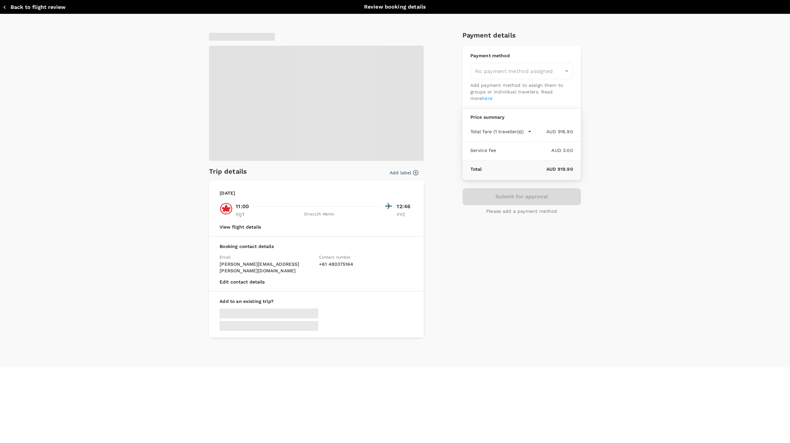
type input "9c4289b1-14a3-4119-8736-521306e5ca8f"
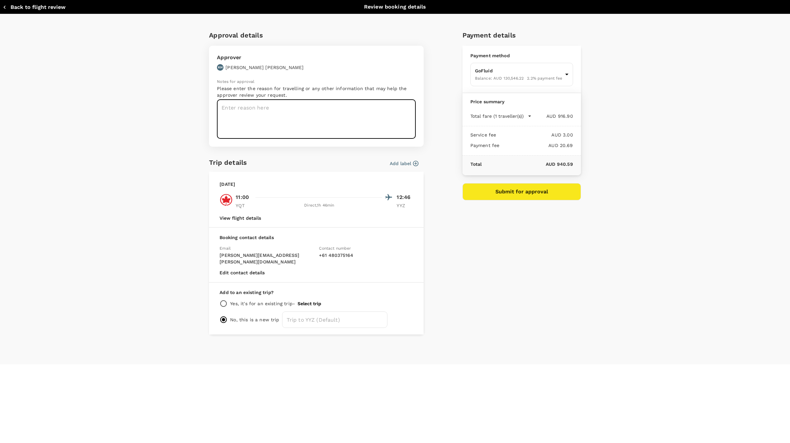
click at [295, 121] on textarea at bounding box center [316, 119] width 199 height 39
click at [224, 300] on input "radio" at bounding box center [223, 304] width 8 height 8
radio input "true"
radio input "false"
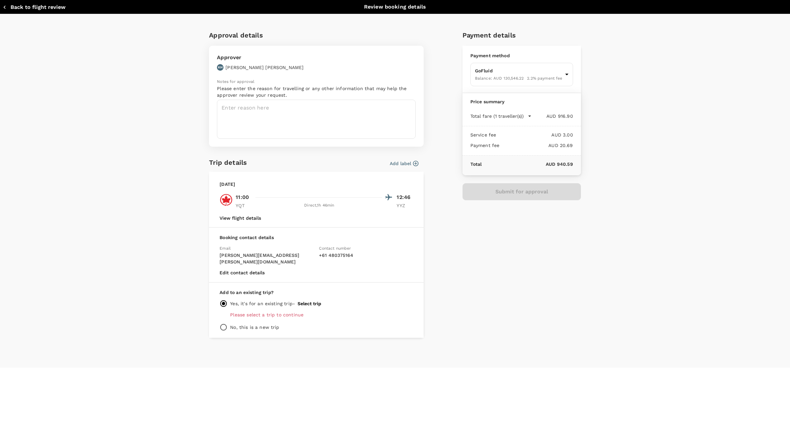
click at [289, 312] on p "Please select a trip to continue" at bounding box center [321, 315] width 183 height 7
click at [273, 124] on textarea at bounding box center [316, 119] width 199 height 39
type textarea "Return from Thunder bay PC252 Max34"
click at [438, 271] on div "Approval details Approver KH Kris Hennessy Notes for approval Please enter the …" at bounding box center [392, 181] width 377 height 313
click at [225, 323] on input "radio" at bounding box center [223, 327] width 8 height 8
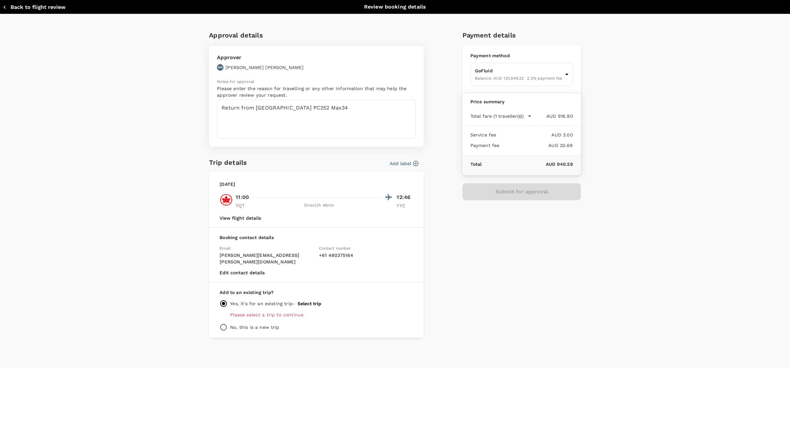
radio input "true"
radio input "false"
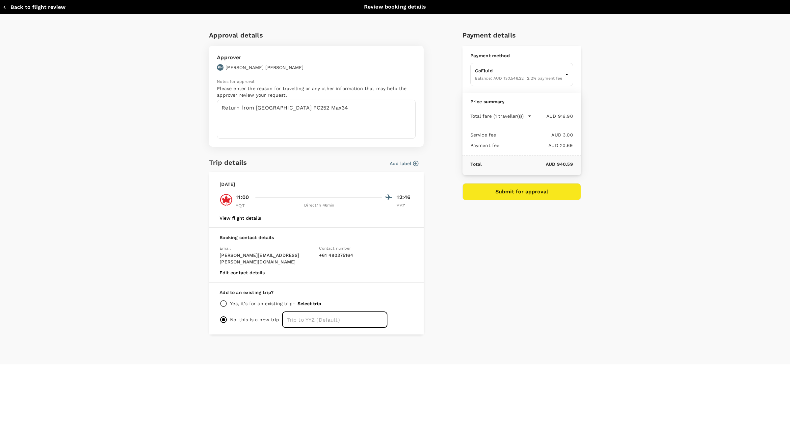
click at [315, 312] on input "text" at bounding box center [334, 320] width 105 height 16
type input "[GEOGRAPHIC_DATA] to [GEOGRAPHIC_DATA]"
click at [485, 197] on button "Submit for approval" at bounding box center [521, 191] width 118 height 17
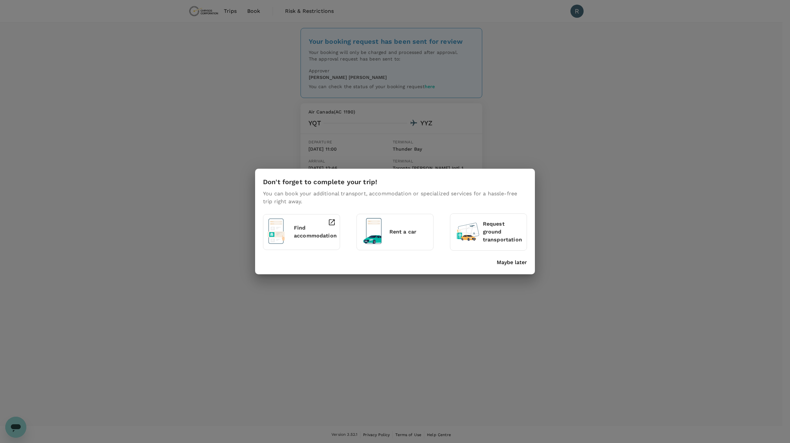
click at [605, 164] on div "Don't forget to complete your trip! You can book your additional transport, acc…" at bounding box center [395, 221] width 790 height 443
click at [306, 235] on p "Find accommodation" at bounding box center [315, 232] width 43 height 16
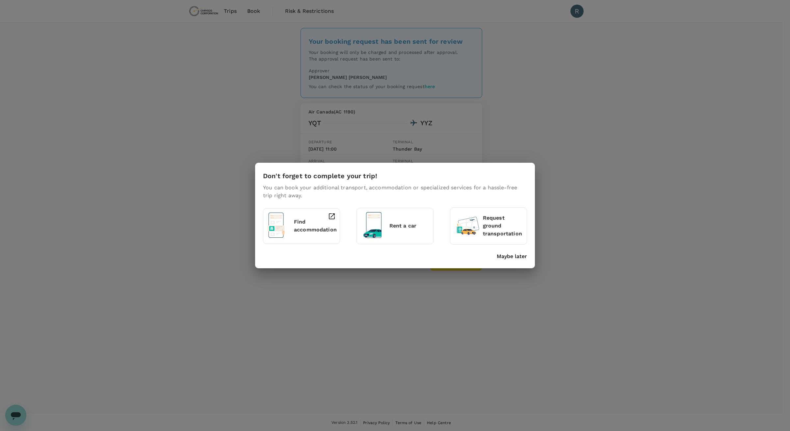
click at [531, 66] on div "Don't forget to complete your trip! You can book your additional transport, acc…" at bounding box center [395, 215] width 790 height 431
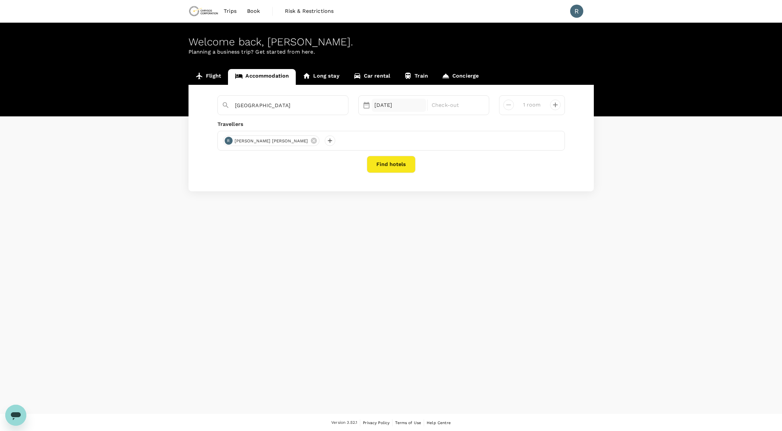
click at [399, 109] on div "[DATE]" at bounding box center [399, 105] width 55 height 13
click at [382, 187] on div "22" at bounding box center [384, 187] width 13 height 13
click at [373, 187] on div "21" at bounding box center [372, 187] width 13 height 13
click at [571, 130] on div "[GEOGRAPHIC_DATA] Selected date: [DATE] [DATE] Check-out 1 room Travellers R [P…" at bounding box center [391, 138] width 405 height 107
click at [416, 102] on div "[DATE]" at bounding box center [399, 105] width 55 height 13
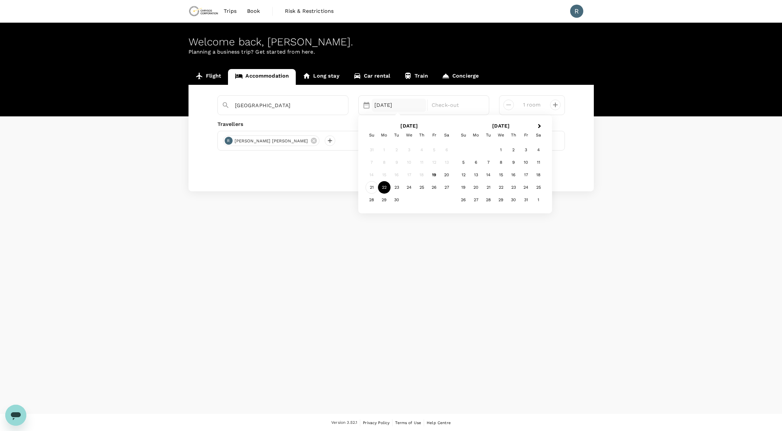
click at [373, 185] on div "21" at bounding box center [372, 187] width 13 height 13
click at [398, 184] on div "23" at bounding box center [397, 187] width 13 height 13
click at [403, 164] on button "Find hotels" at bounding box center [391, 164] width 49 height 17
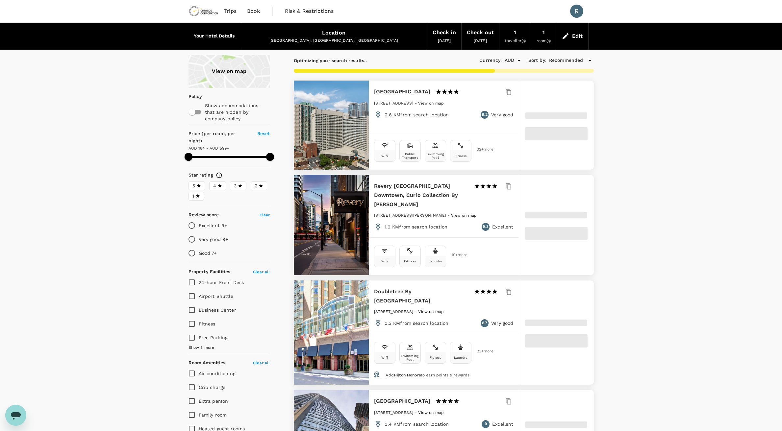
type input "598.37"
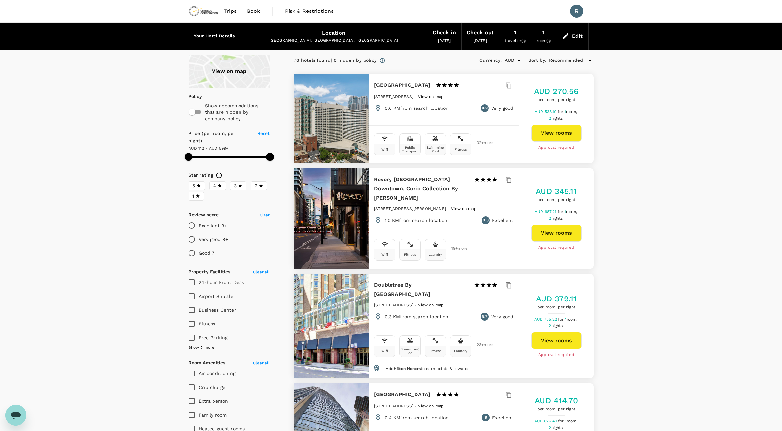
type input "112.37"
click at [235, 68] on div "View on map" at bounding box center [230, 71] width 82 height 33
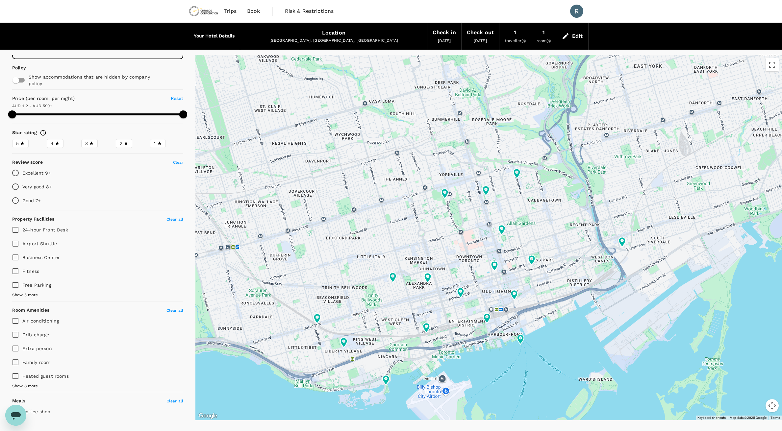
scroll to position [10, 0]
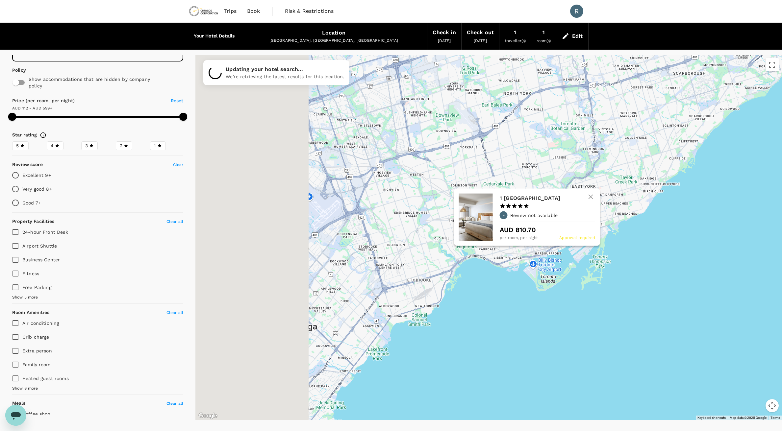
drag, startPoint x: 331, startPoint y: 171, endPoint x: 478, endPoint y: 194, distance: 148.9
click at [478, 194] on div at bounding box center [476, 218] width 34 height 48
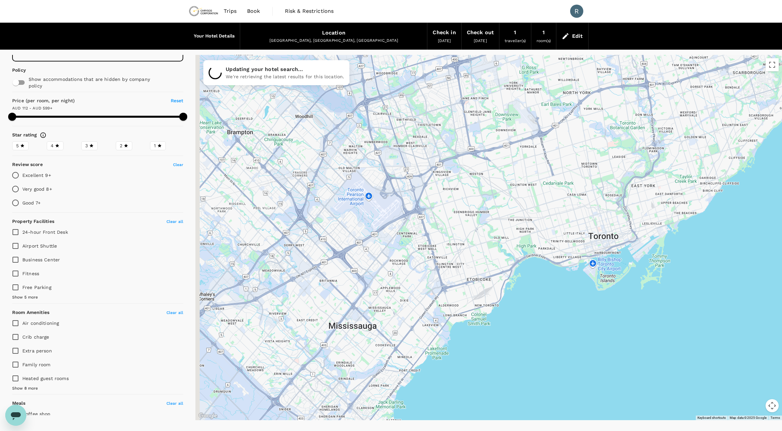
drag, startPoint x: 338, startPoint y: 163, endPoint x: 421, endPoint y: 161, distance: 83.3
click at [421, 161] on div at bounding box center [488, 238] width 587 height 366
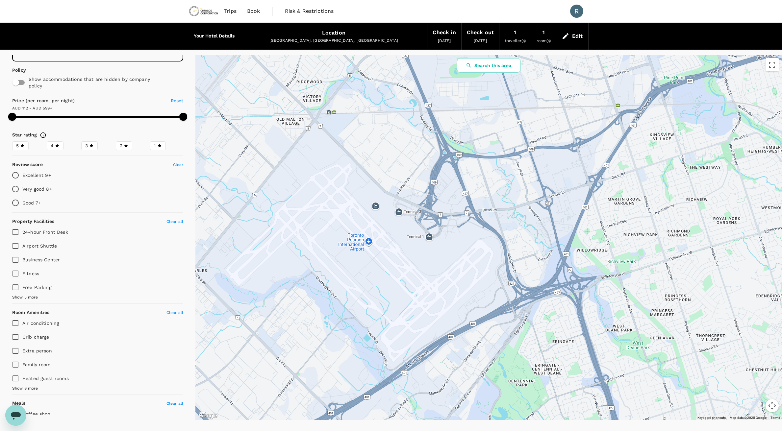
drag, startPoint x: 496, startPoint y: 202, endPoint x: 484, endPoint y: 189, distance: 17.5
click at [484, 189] on div at bounding box center [488, 238] width 587 height 366
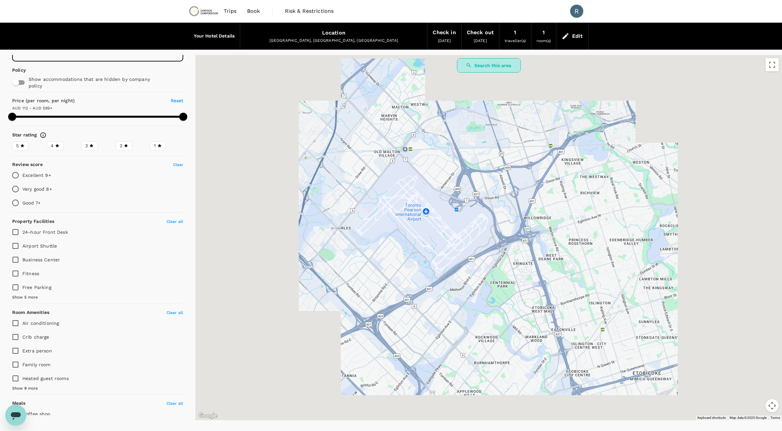
click at [501, 67] on button "Search this area" at bounding box center [489, 65] width 64 height 14
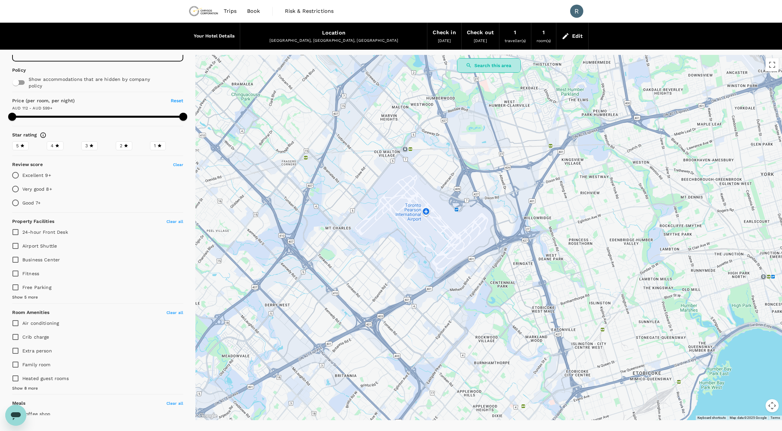
click at [497, 69] on button "Search this area" at bounding box center [489, 65] width 64 height 14
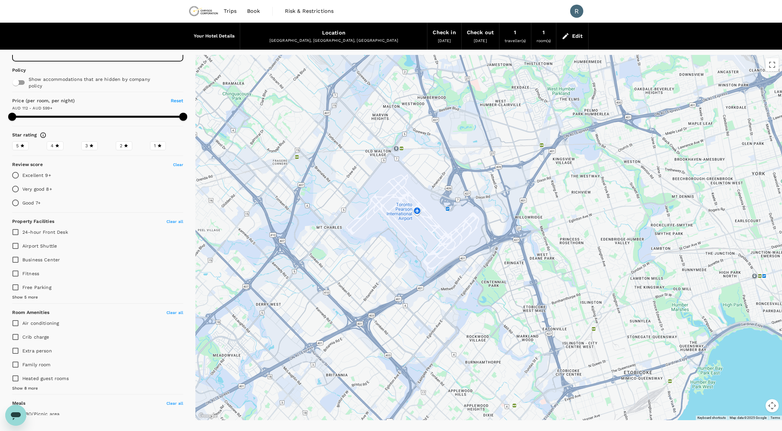
drag, startPoint x: 456, startPoint y: 180, endPoint x: 448, endPoint y: 179, distance: 9.0
click at [448, 179] on div at bounding box center [488, 238] width 587 height 366
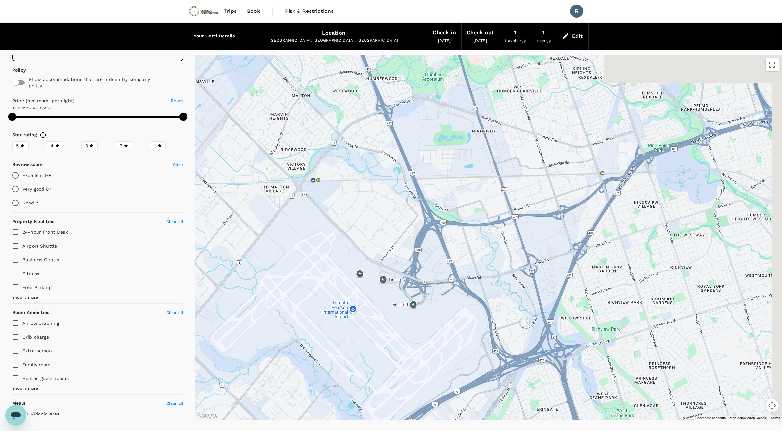
drag, startPoint x: 488, startPoint y: 127, endPoint x: 459, endPoint y: 185, distance: 64.0
click at [459, 185] on div at bounding box center [488, 238] width 587 height 366
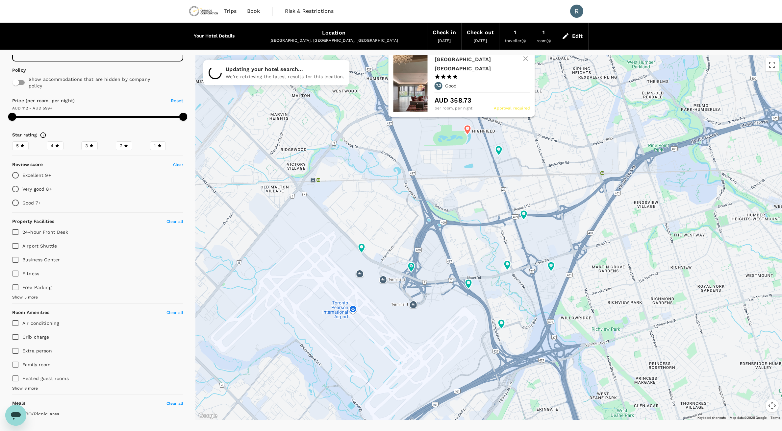
type input "598.37"
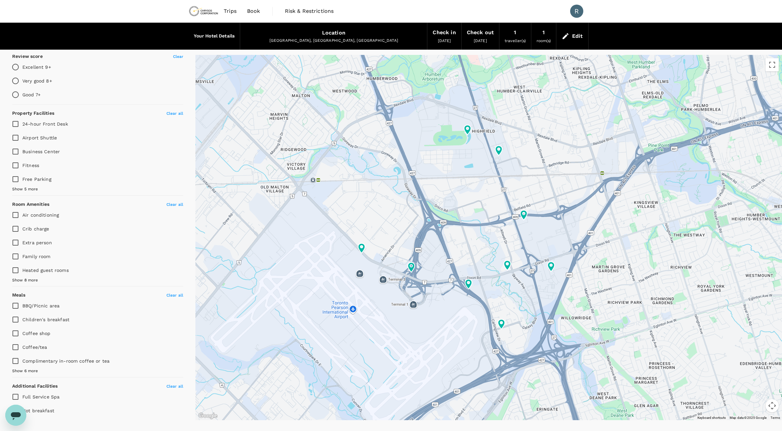
scroll to position [120, 0]
click at [33, 368] on span "Show 6 more" at bounding box center [25, 369] width 26 height 7
click at [37, 409] on span "Hot breakfast" at bounding box center [38, 408] width 32 height 5
click at [22, 409] on input "Hot breakfast" at bounding box center [16, 409] width 14 height 14
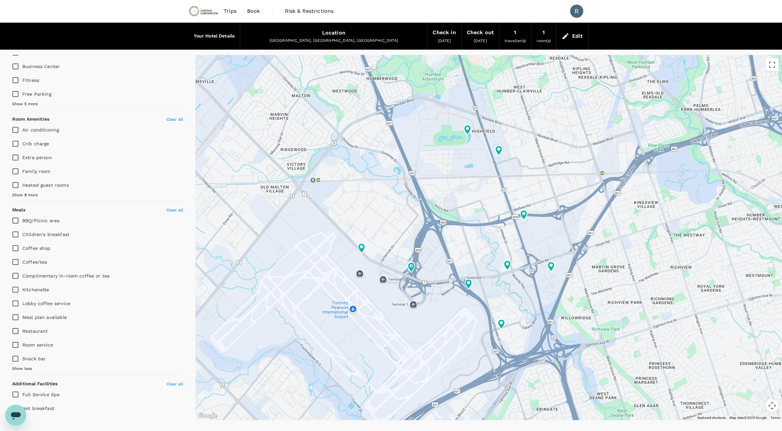
checkbox input "true"
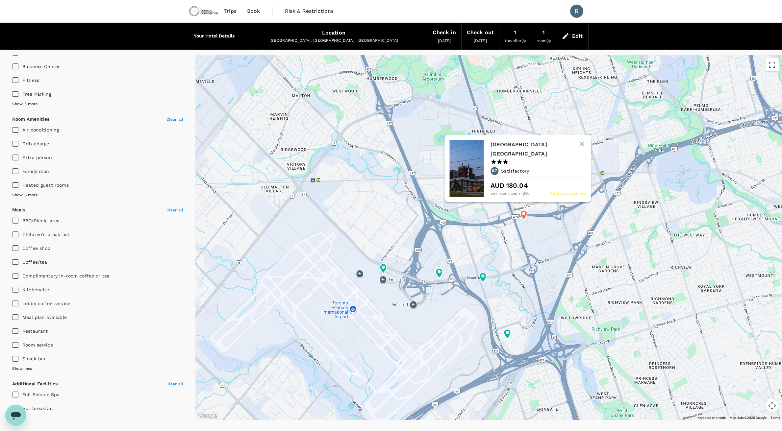
click at [526, 216] on icon at bounding box center [523, 215] width 7 height 10
click at [519, 147] on h6 "[GEOGRAPHIC_DATA] [GEOGRAPHIC_DATA]" at bounding box center [536, 149] width 90 height 18
click at [523, 215] on icon at bounding box center [523, 215] width 7 height 10
click at [519, 158] on h6 "[GEOGRAPHIC_DATA] [GEOGRAPHIC_DATA]" at bounding box center [536, 149] width 90 height 18
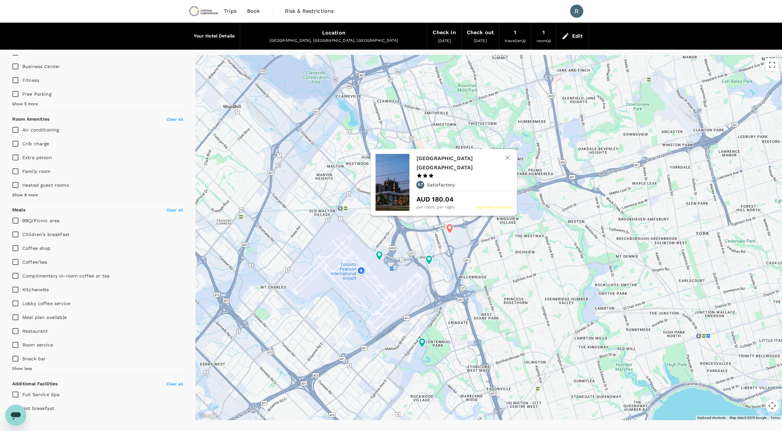
click at [451, 227] on icon at bounding box center [449, 229] width 7 height 10
click at [448, 166] on h6 "[GEOGRAPHIC_DATA] [GEOGRAPHIC_DATA]" at bounding box center [461, 163] width 90 height 18
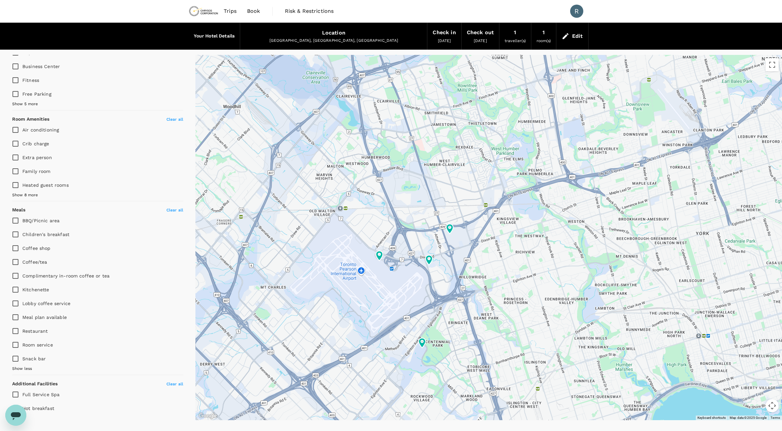
type input "598.37"
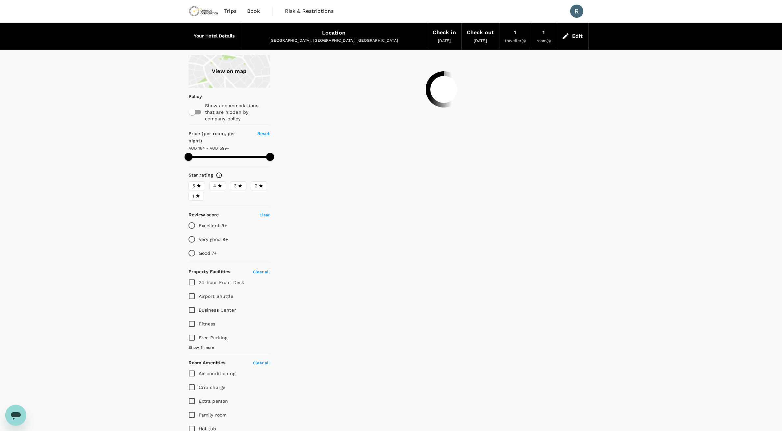
type input "598.37"
type input "112.37"
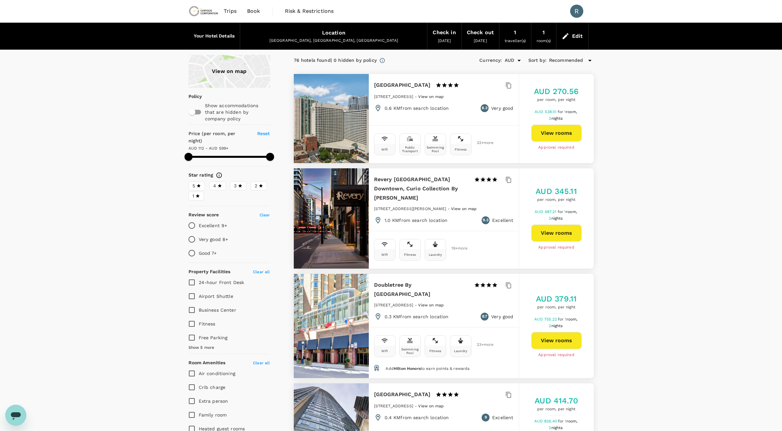
click at [235, 74] on div "View on map" at bounding box center [230, 71] width 82 height 33
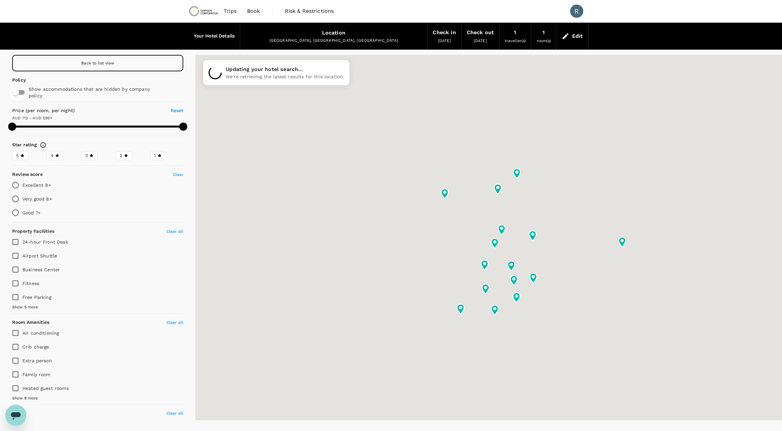
type input "598.37"
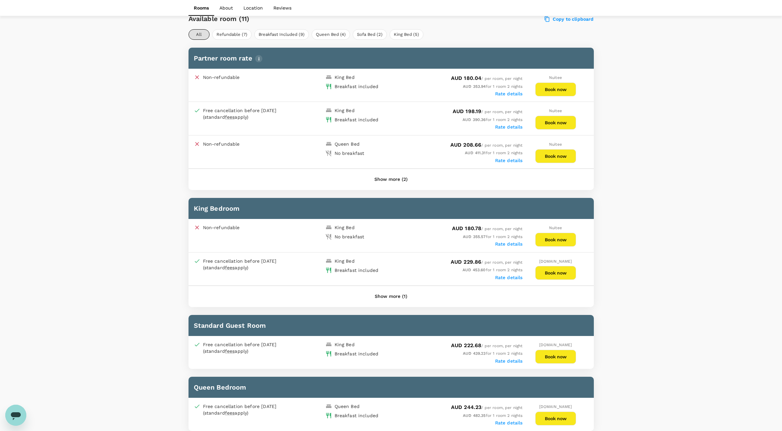
scroll to position [327, 0]
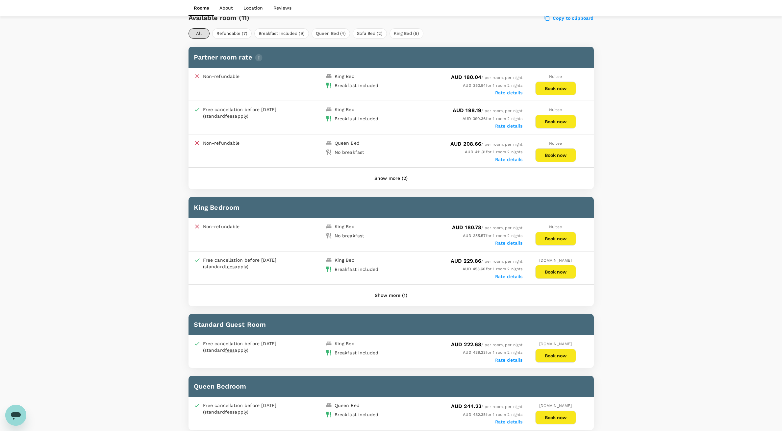
click at [512, 242] on label "Rate details" at bounding box center [509, 243] width 28 height 5
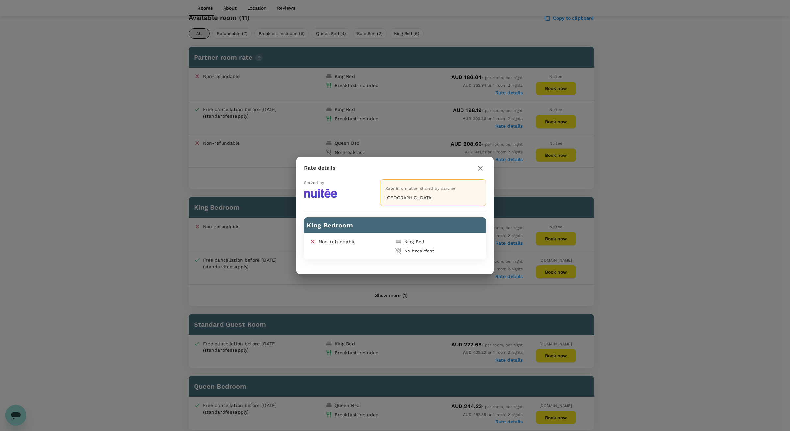
click at [483, 167] on icon "button" at bounding box center [480, 169] width 8 height 8
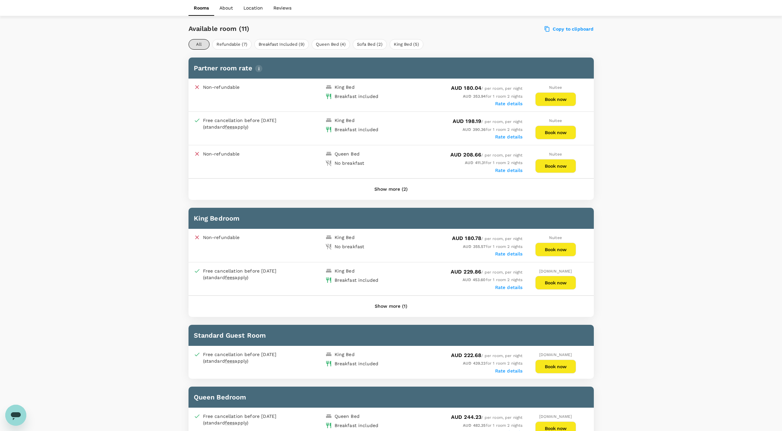
scroll to position [315, 0]
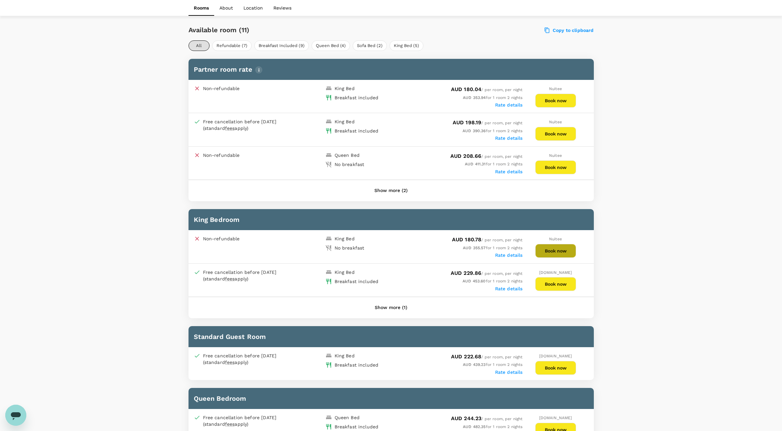
click at [549, 254] on button "Book now" at bounding box center [555, 251] width 41 height 14
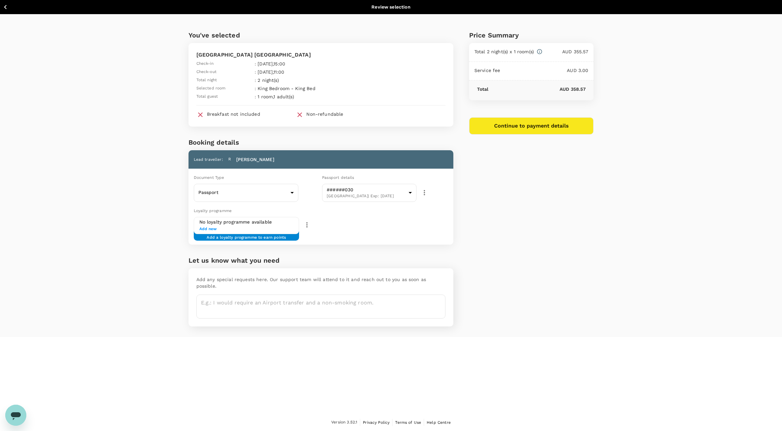
click at [666, 62] on div "You've selected [GEOGRAPHIC_DATA] [GEOGRAPHIC_DATA] Check-in : [DATE] 15:00 Che…" at bounding box center [391, 175] width 782 height 323
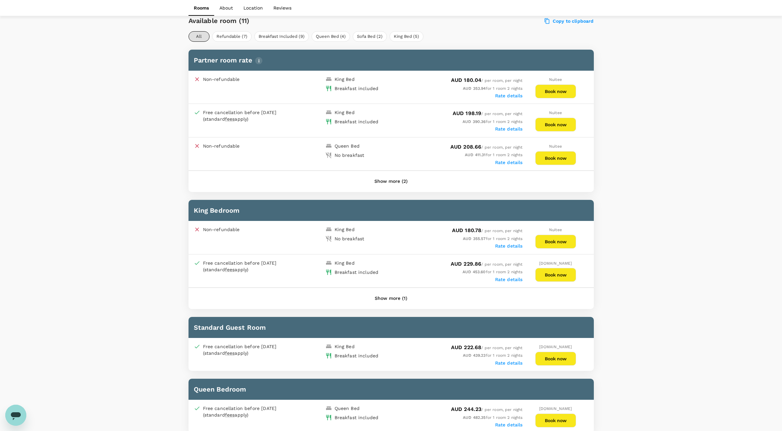
scroll to position [321, 0]
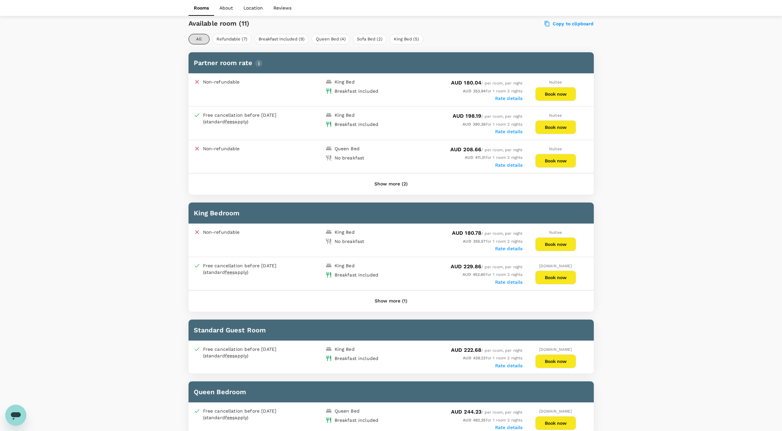
click at [552, 278] on button "Book now" at bounding box center [555, 278] width 41 height 14
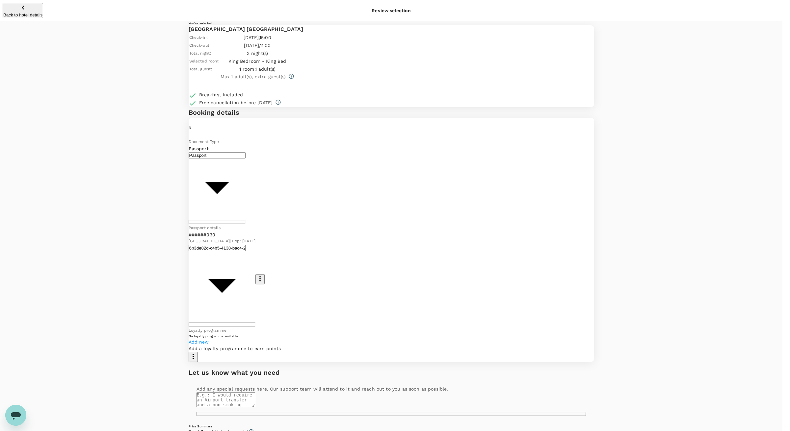
click at [292, 204] on body "Back to hotel details Review selection You've selected [GEOGRAPHIC_DATA] [GEOGR…" at bounding box center [395, 279] width 790 height 559
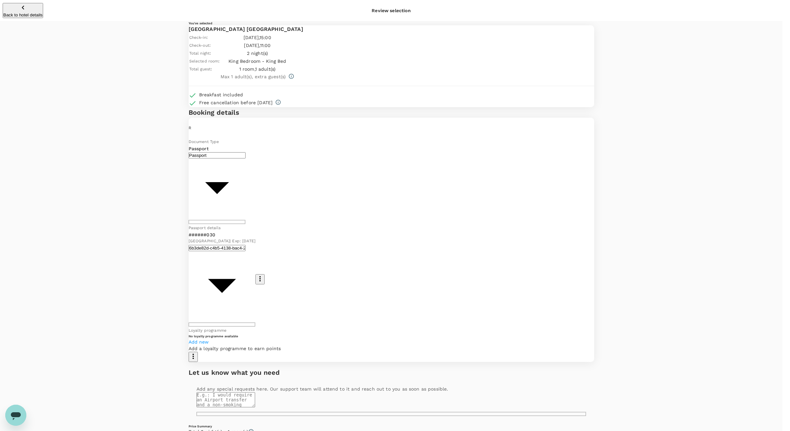
type input "9c4289b1-14a3-4119-8736-521306e5ca8f"
type textarea "return from Thunder Bay, PC252 Max34"
radio input "true"
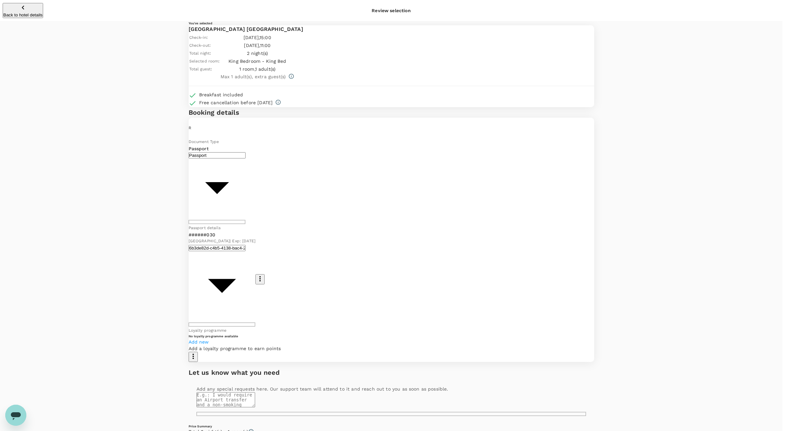
radio input "false"
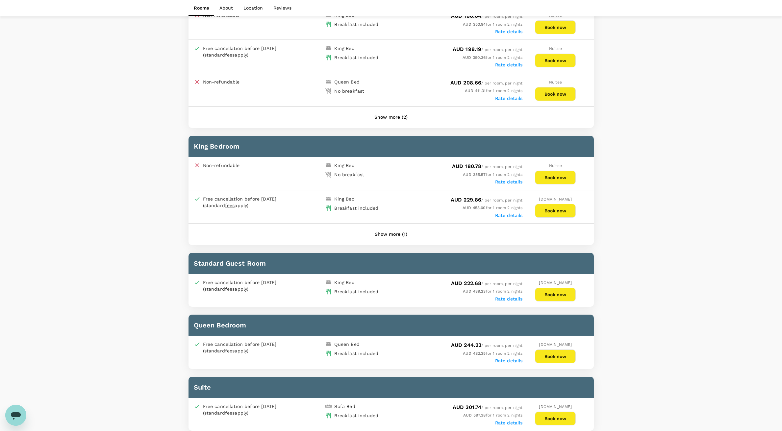
scroll to position [388, 0]
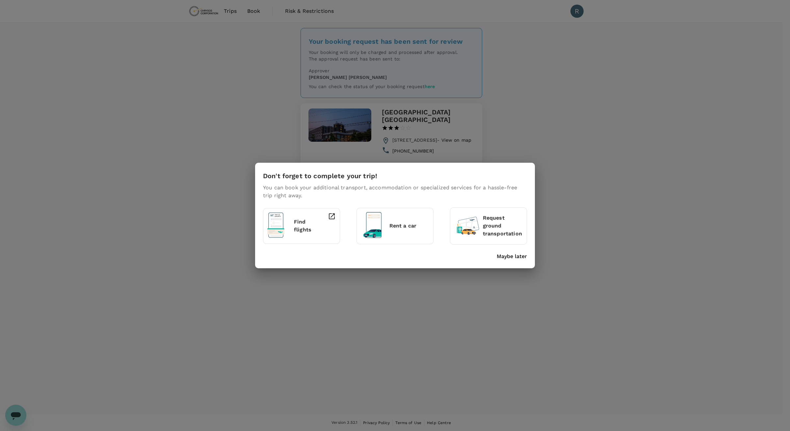
click at [610, 194] on div "Don't forget to complete your trip! You can book your additional transport, acc…" at bounding box center [395, 215] width 790 height 431
click at [517, 254] on p "Maybe later" at bounding box center [512, 257] width 30 height 8
